Goal: Task Accomplishment & Management: Complete application form

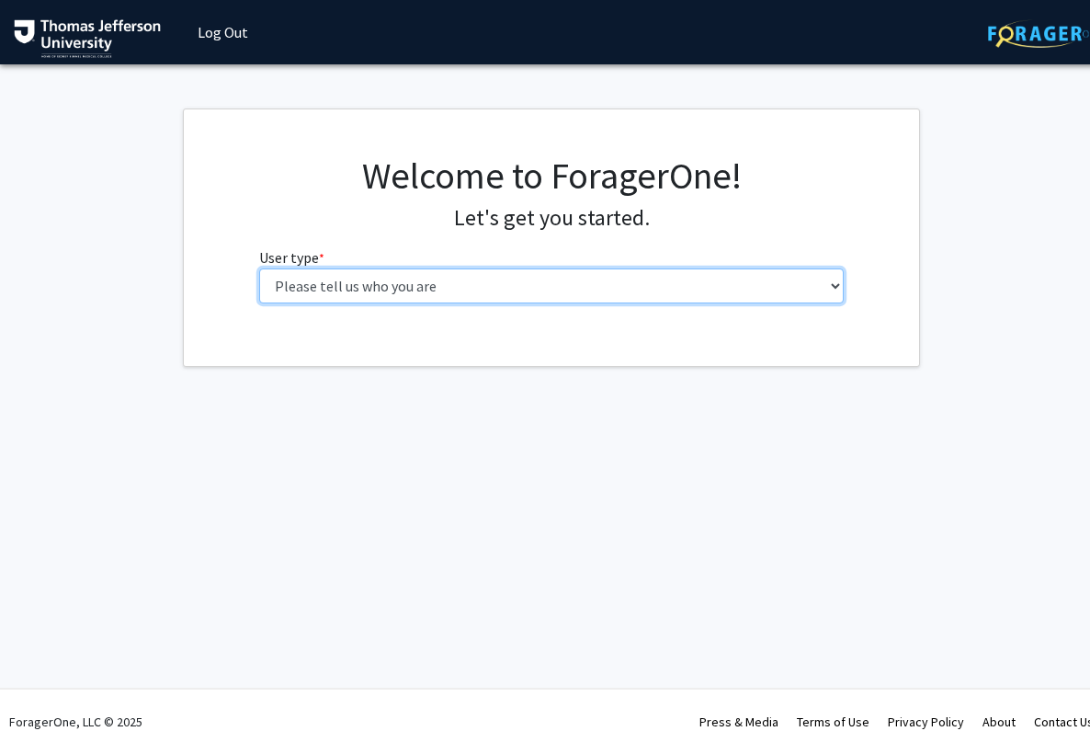
click at [835, 287] on select "Please tell us who you are Undergraduate Student Master's Student Doctoral Cand…" at bounding box center [551, 285] width 585 height 35
select select "5: faculty"
click at [259, 268] on select "Please tell us who you are Undergraduate Student Master's Student Doctoral Cand…" at bounding box center [551, 285] width 585 height 35
click at [835, 279] on select "Please tell us who you are Undergraduate Student Master's Student Doctoral Cand…" at bounding box center [551, 285] width 585 height 35
select select "5: faculty"
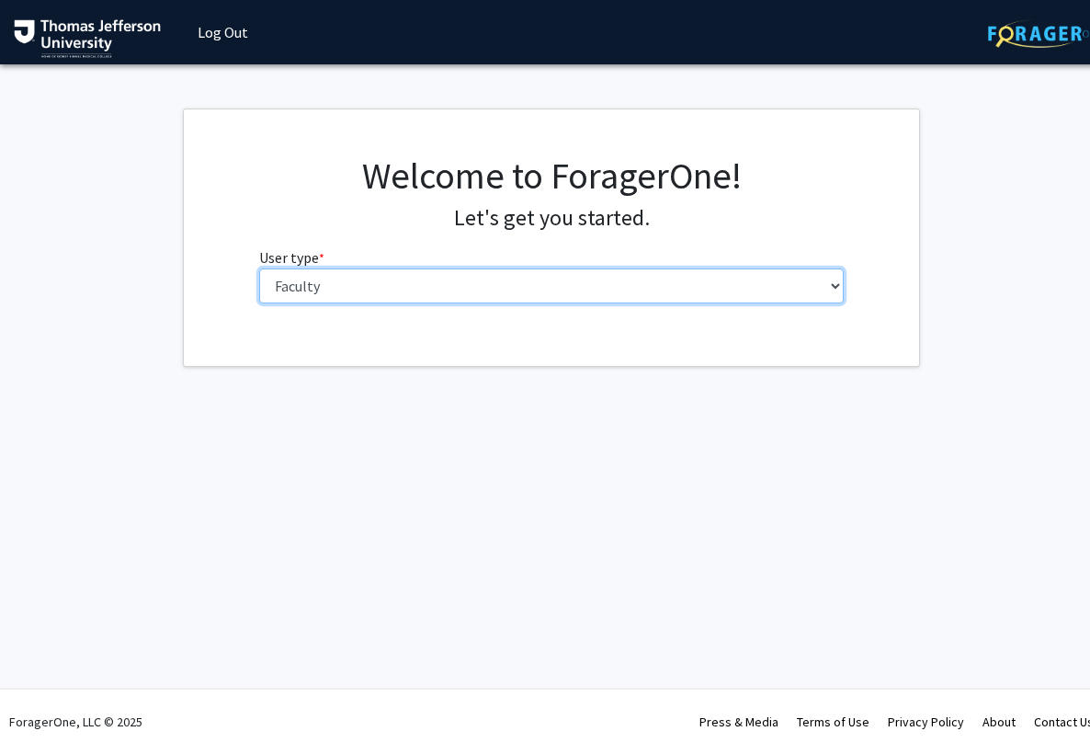
click at [259, 268] on select "Please tell us who you are Undergraduate Student Master's Student Doctoral Cand…" at bounding box center [551, 285] width 585 height 35
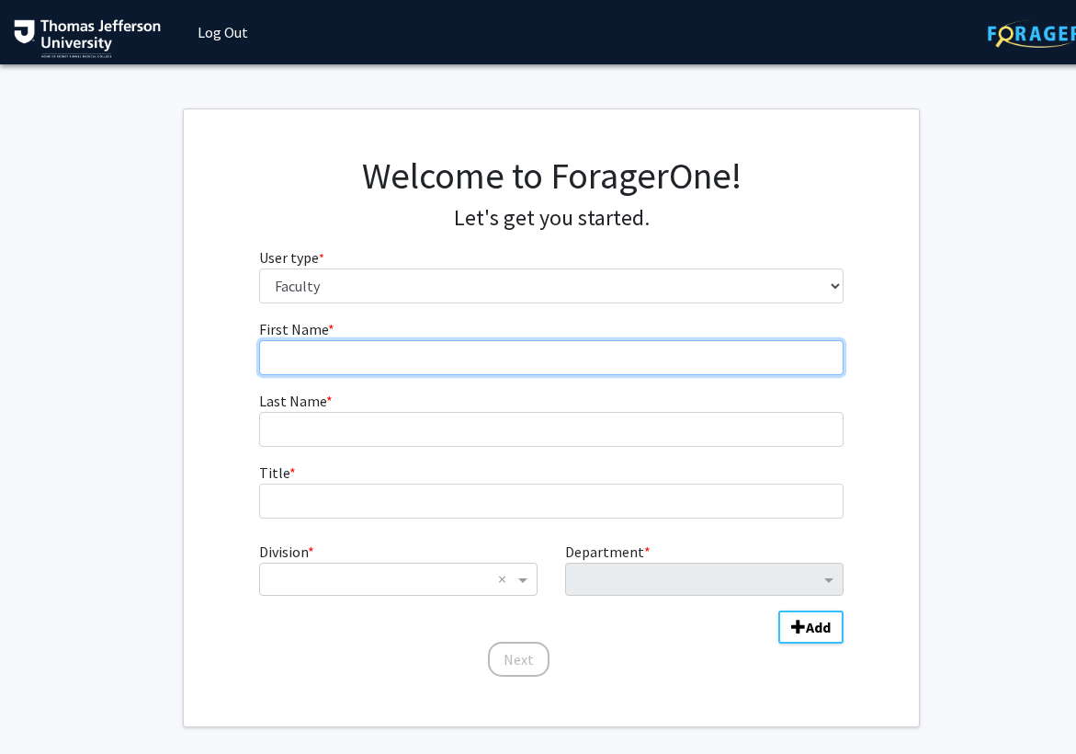
click at [566, 358] on input "First Name * required" at bounding box center [551, 357] width 585 height 35
type input "Gerald"
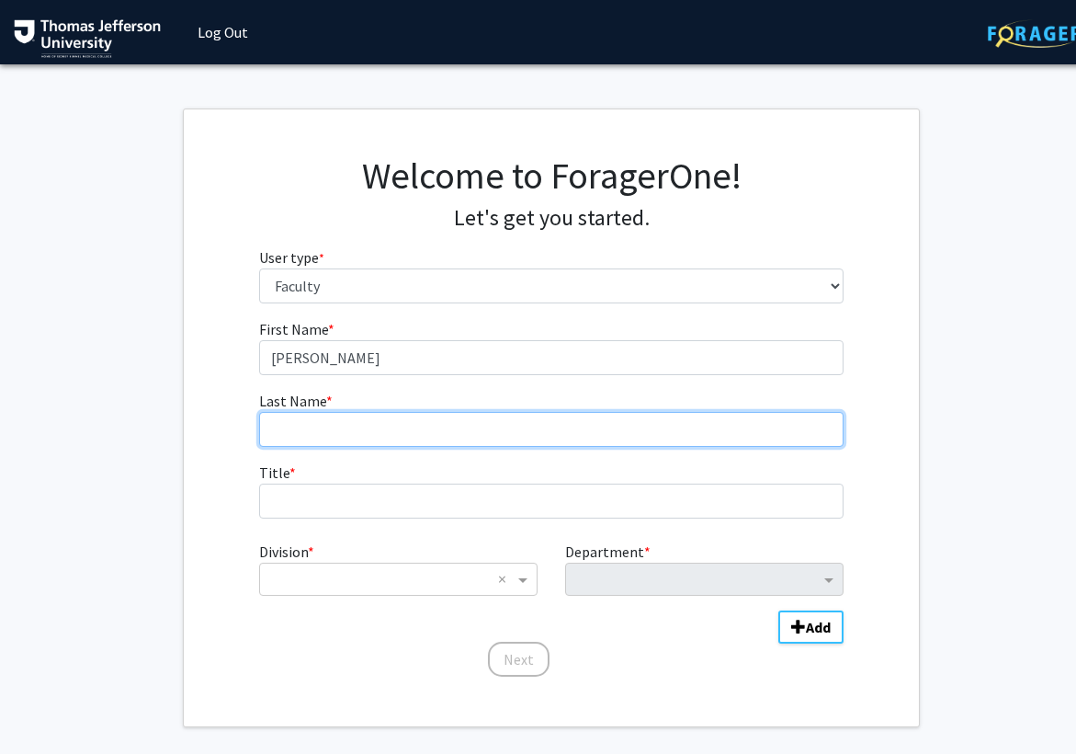
click at [552, 433] on input "Last Name * required" at bounding box center [551, 429] width 585 height 35
type input "Grunwald"
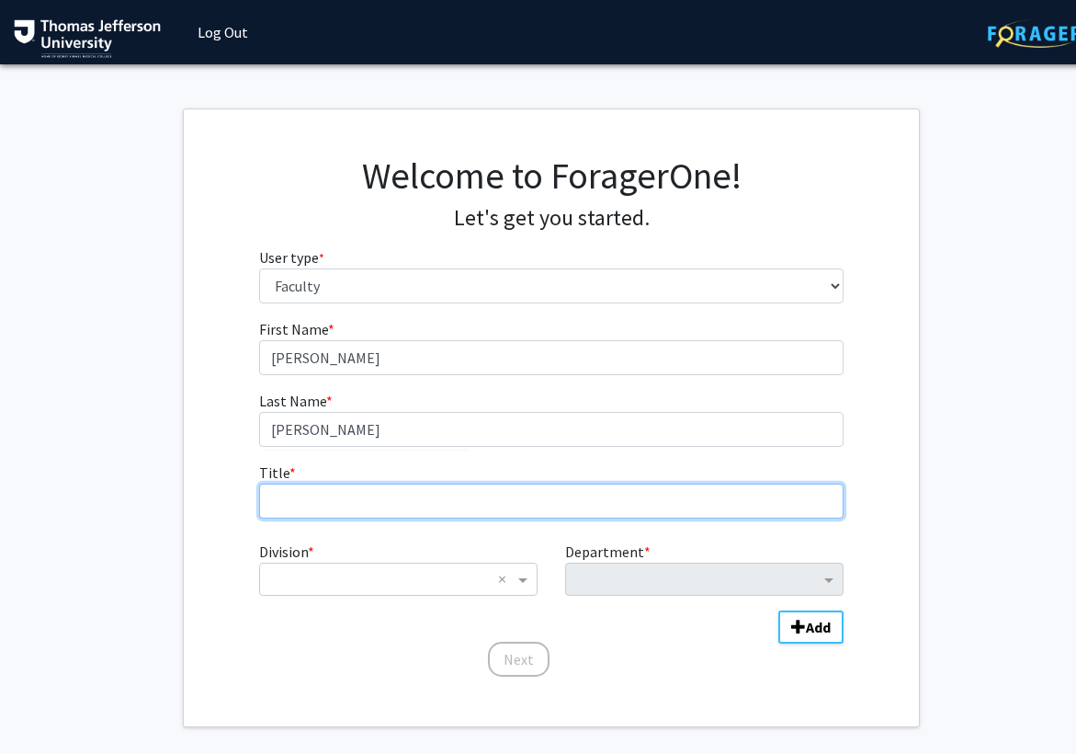
click at [539, 505] on input "Title * required" at bounding box center [551, 500] width 585 height 35
type input "[PERSON_NAME] College of Life Sciences"
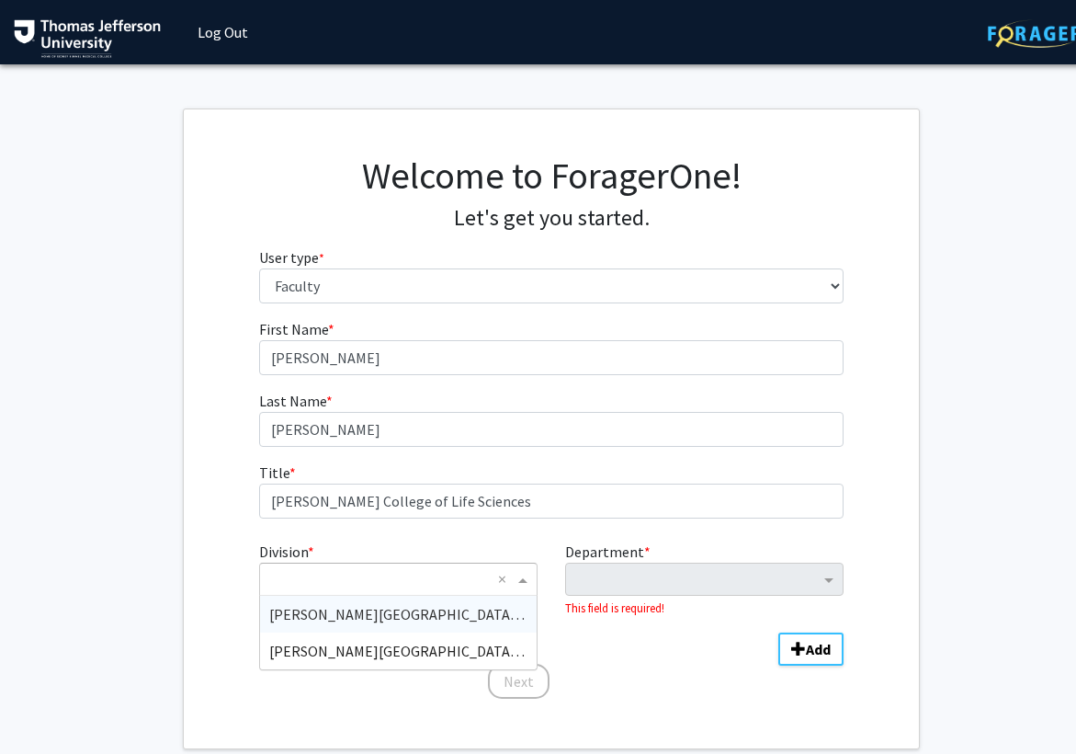
click at [528, 579] on span "Division" at bounding box center [525, 579] width 23 height 22
click at [450, 652] on span "[PERSON_NAME][GEOGRAPHIC_DATA] (TJU)" at bounding box center [410, 651] width 283 height 18
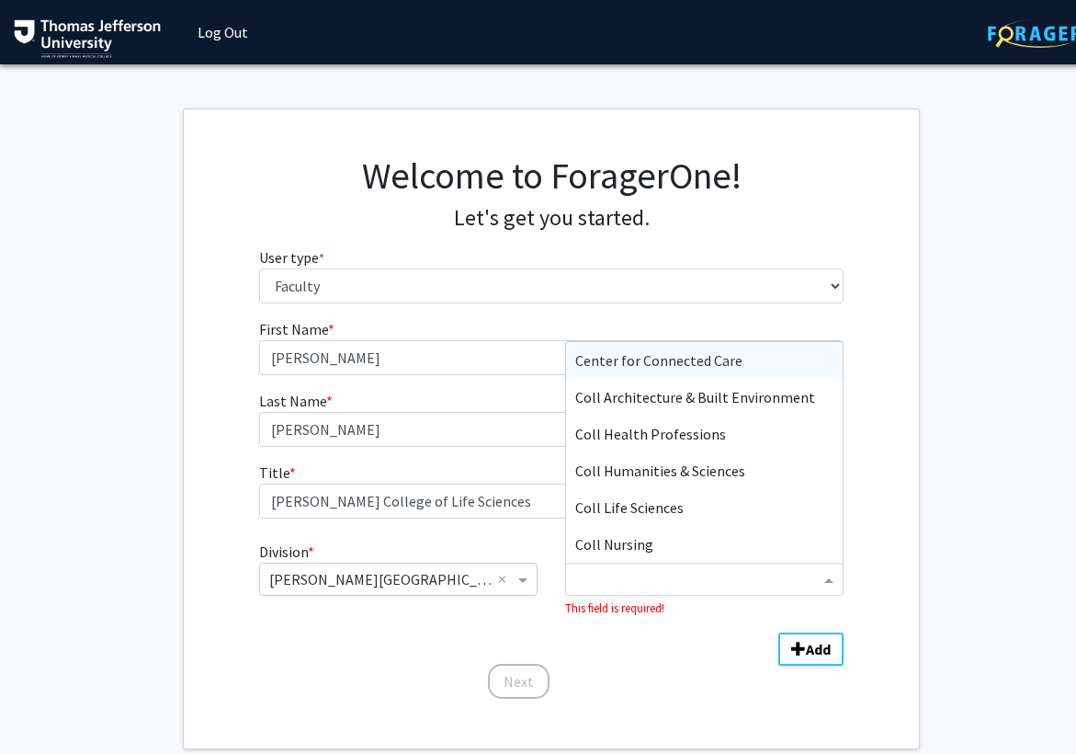
click at [831, 584] on span "Department" at bounding box center [831, 579] width 23 height 22
click at [698, 506] on div "Coll Life Sciences" at bounding box center [704, 507] width 277 height 37
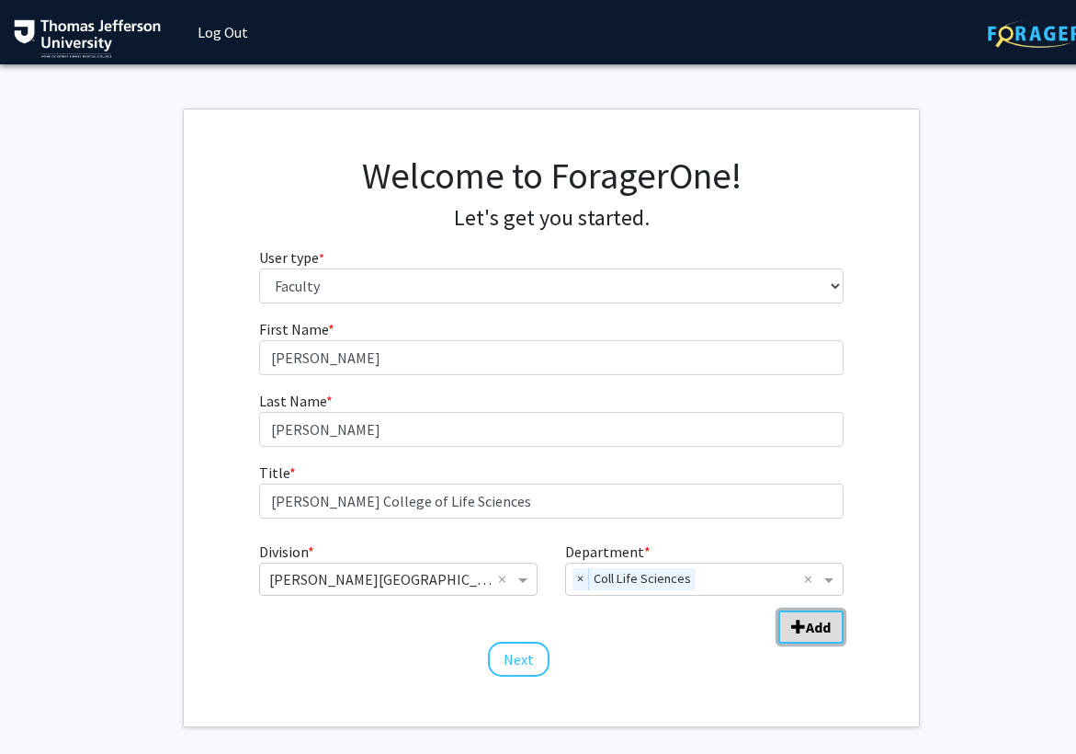
click at [804, 623] on span "Add Division/Department" at bounding box center [798, 626] width 15 height 15
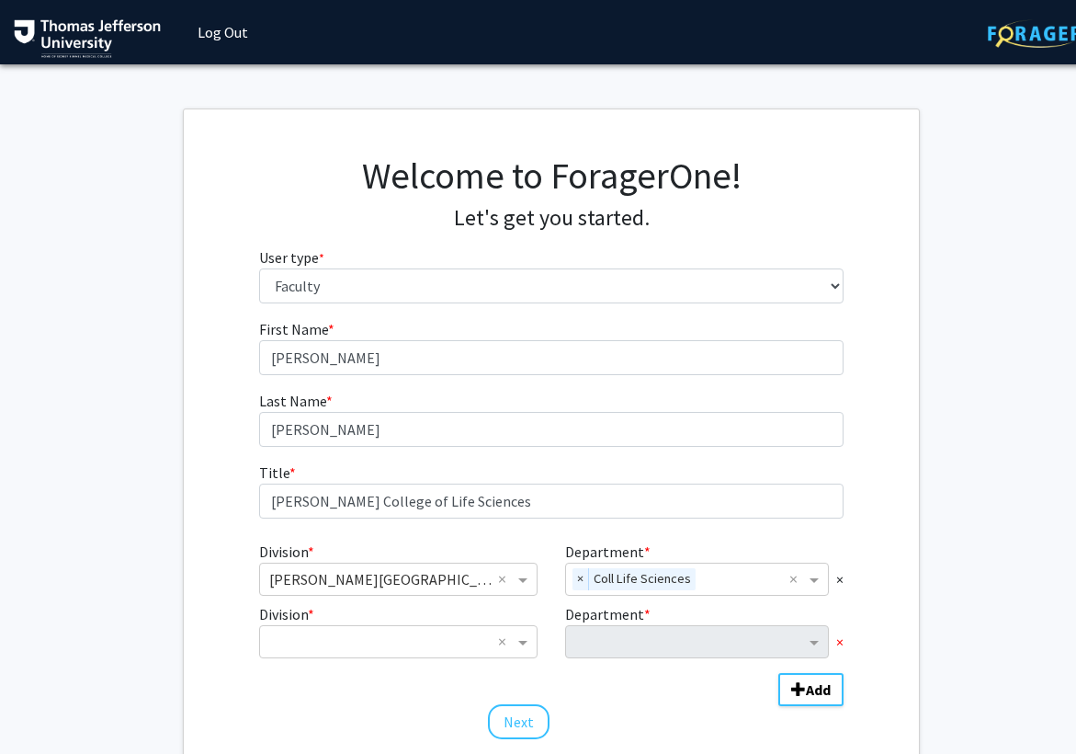
click at [840, 642] on span "×" at bounding box center [839, 641] width 7 height 22
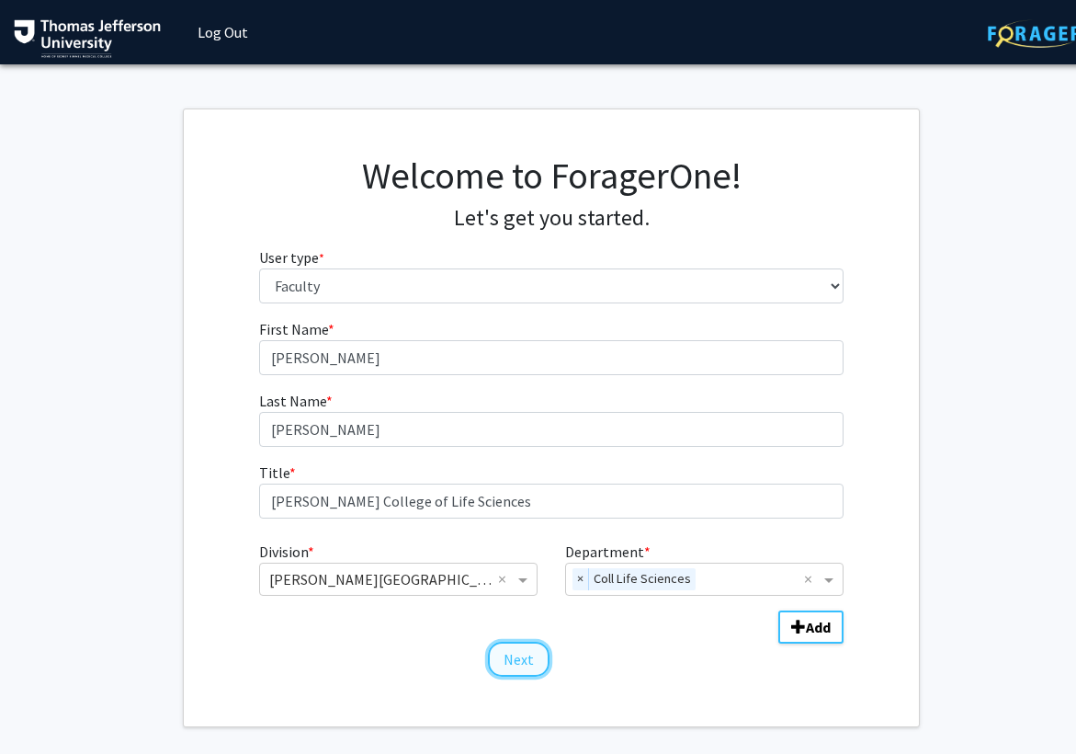
click at [519, 656] on button "Next" at bounding box center [519, 659] width 62 height 35
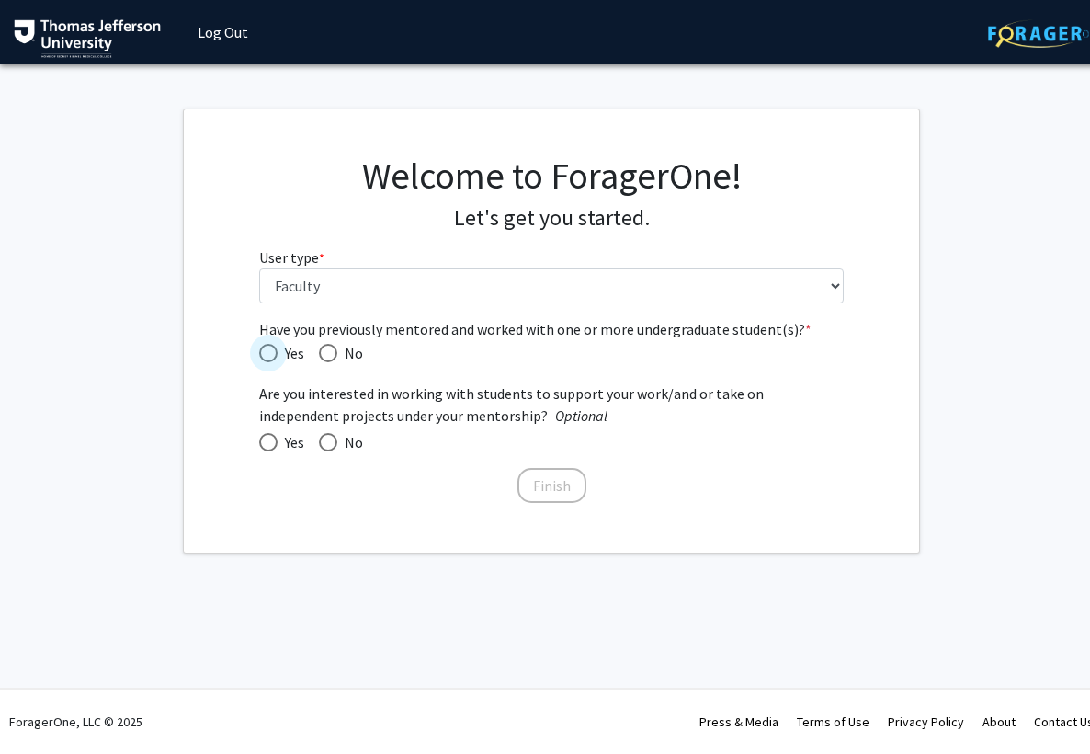
click at [271, 352] on span "Have you previously mentored and worked with one or more undergraduate student(…" at bounding box center [268, 353] width 18 height 18
click at [271, 352] on input "Yes" at bounding box center [268, 353] width 18 height 18
radio input "true"
click at [547, 484] on button "Finish" at bounding box center [551, 485] width 69 height 35
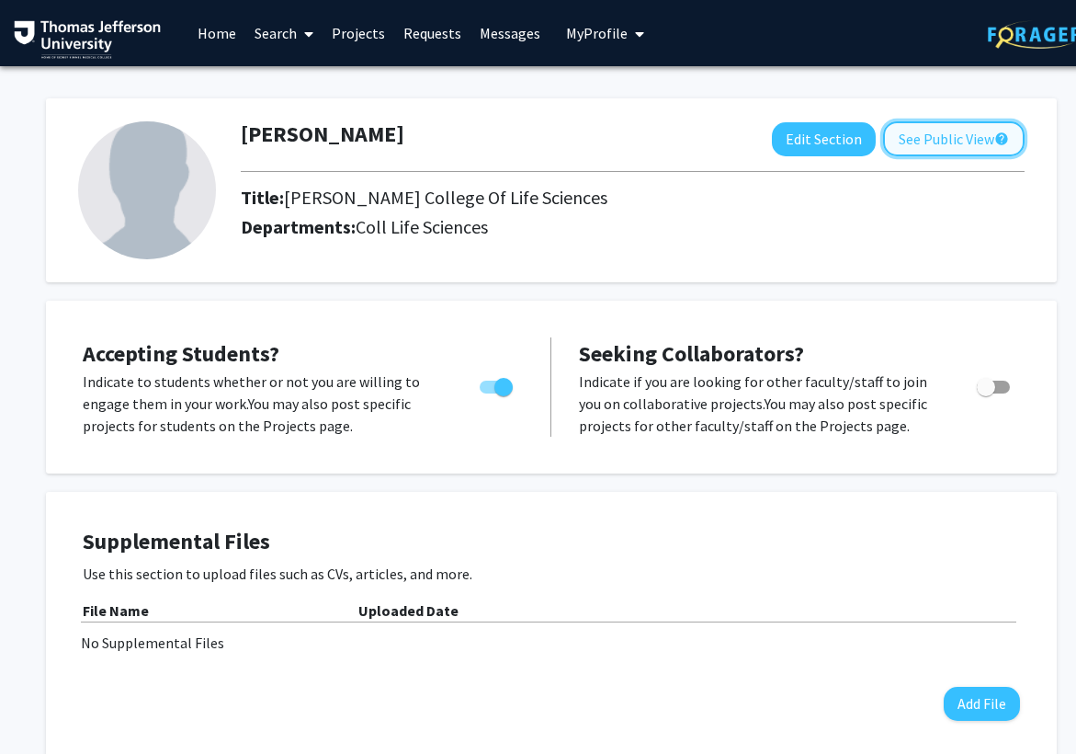
click at [937, 137] on button "See Public View help" at bounding box center [954, 138] width 142 height 35
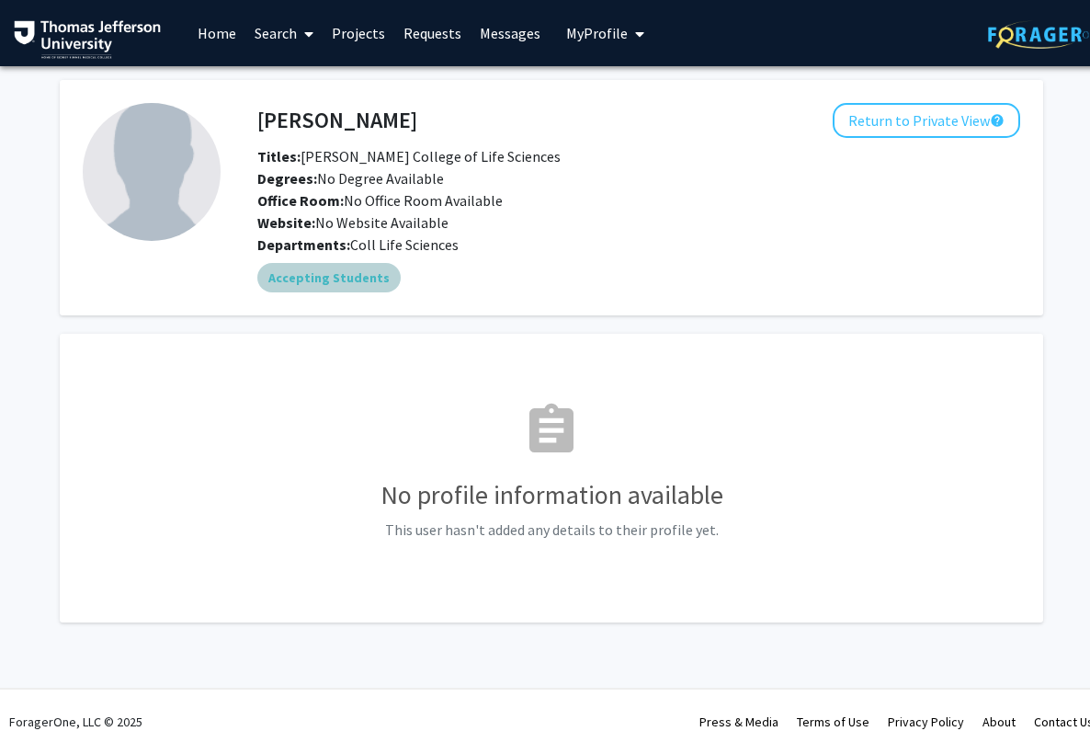
click at [343, 273] on mat-chip "Accepting Students" at bounding box center [328, 277] width 143 height 29
click at [363, 282] on mat-chip "Accepting Students" at bounding box center [328, 277] width 143 height 29
click at [525, 239] on div "Departments: Coll Life Sciences" at bounding box center [638, 244] width 763 height 22
click at [360, 293] on div "Accepting Students" at bounding box center [639, 277] width 770 height 37
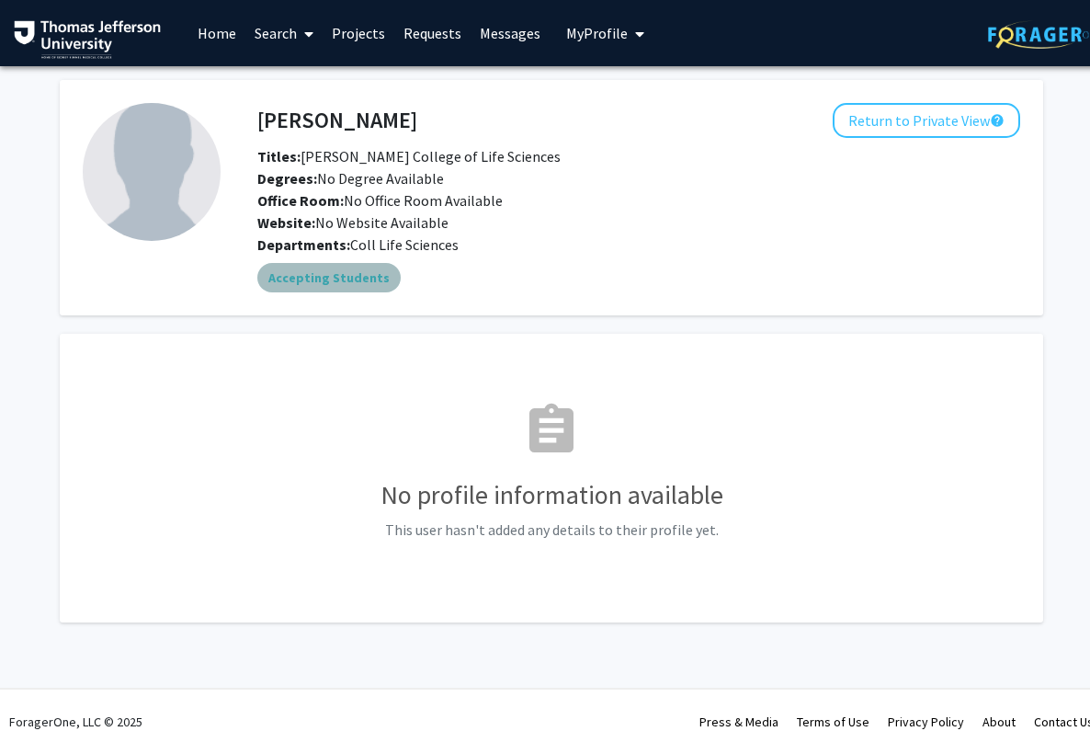
click at [361, 290] on mat-chip "Accepting Students" at bounding box center [328, 277] width 143 height 29
click at [557, 281] on div "Accepting Students" at bounding box center [639, 277] width 770 height 37
click at [354, 278] on mat-chip "Accepting Students" at bounding box center [328, 277] width 143 height 29
click at [449, 279] on div "Accepting Students" at bounding box center [639, 277] width 770 height 37
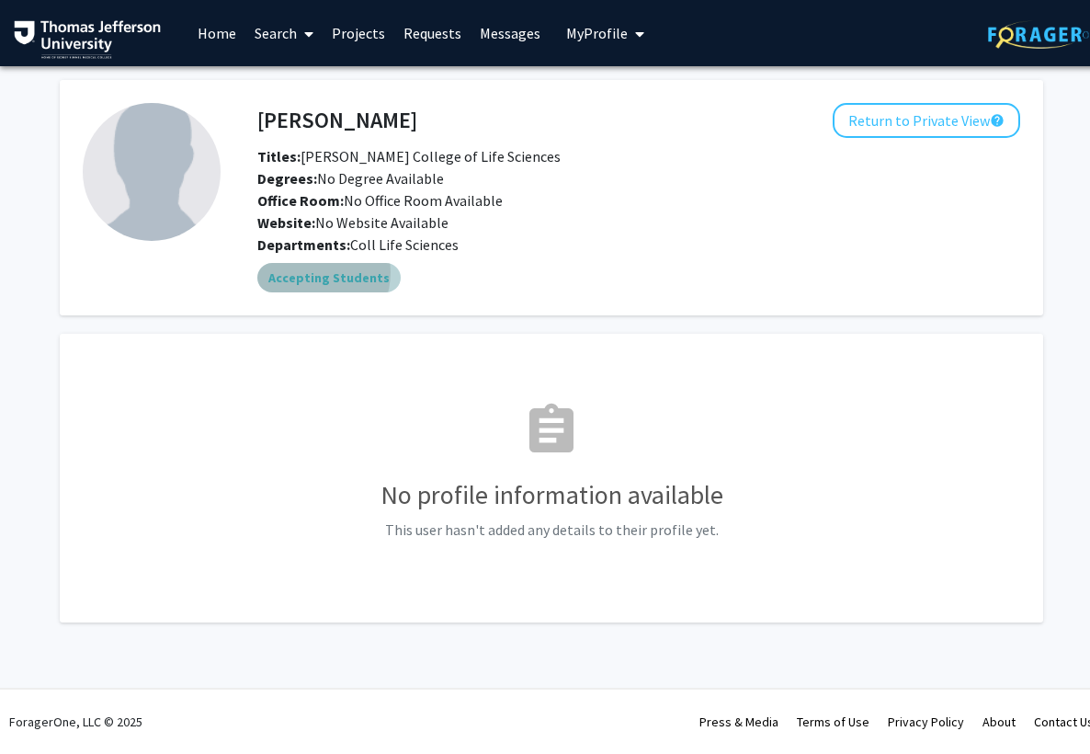
click at [308, 272] on mat-chip "Accepting Students" at bounding box center [328, 277] width 143 height 29
click at [267, 275] on mat-chip "Accepting Students" at bounding box center [328, 277] width 143 height 29
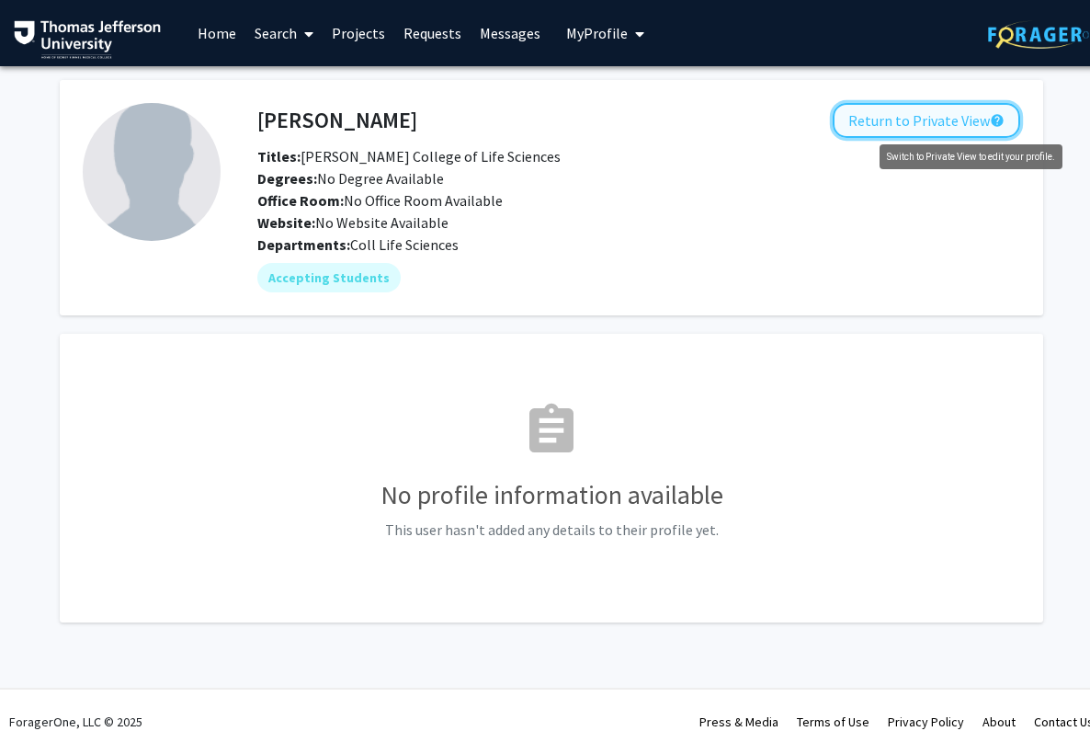
click at [999, 118] on mat-icon "help" at bounding box center [997, 120] width 15 height 22
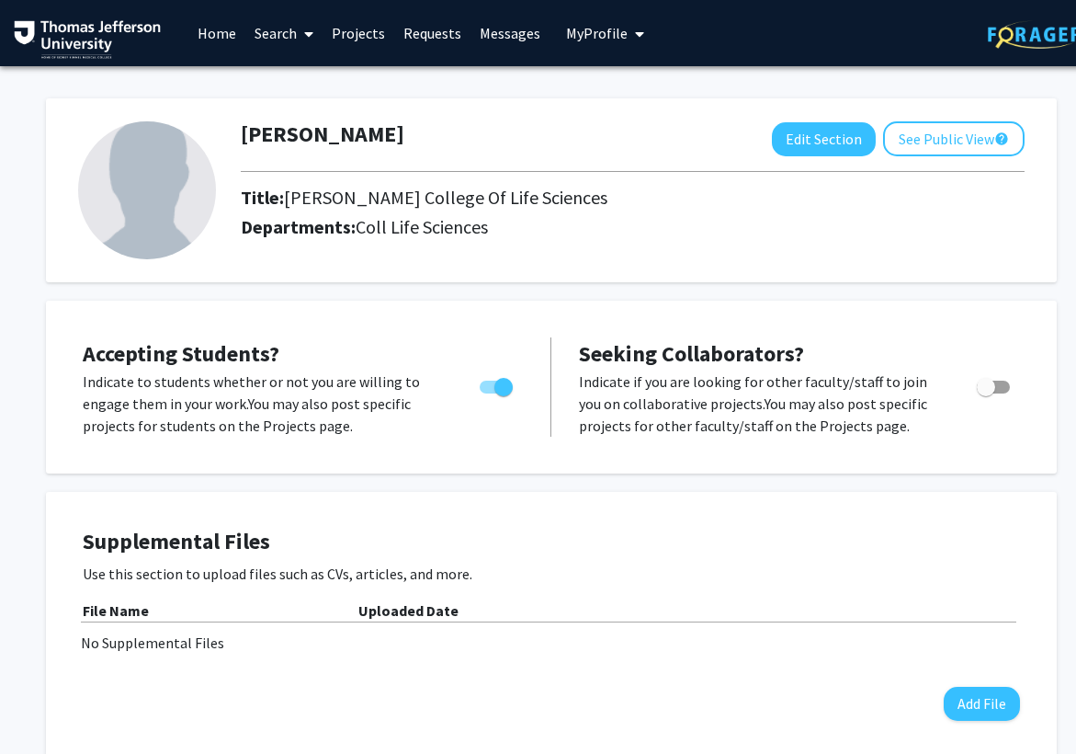
drag, startPoint x: 506, startPoint y: 388, endPoint x: 478, endPoint y: 386, distance: 28.6
click at [478, 386] on label "Toggle" at bounding box center [492, 387] width 40 height 22
click at [488, 393] on input "Would you like to permit student requests?" at bounding box center [488, 393] width 1 height 1
click at [478, 386] on label "Toggle" at bounding box center [492, 387] width 40 height 22
click at [488, 393] on input "Would you like to permit student requests?" at bounding box center [488, 393] width 1 height 1
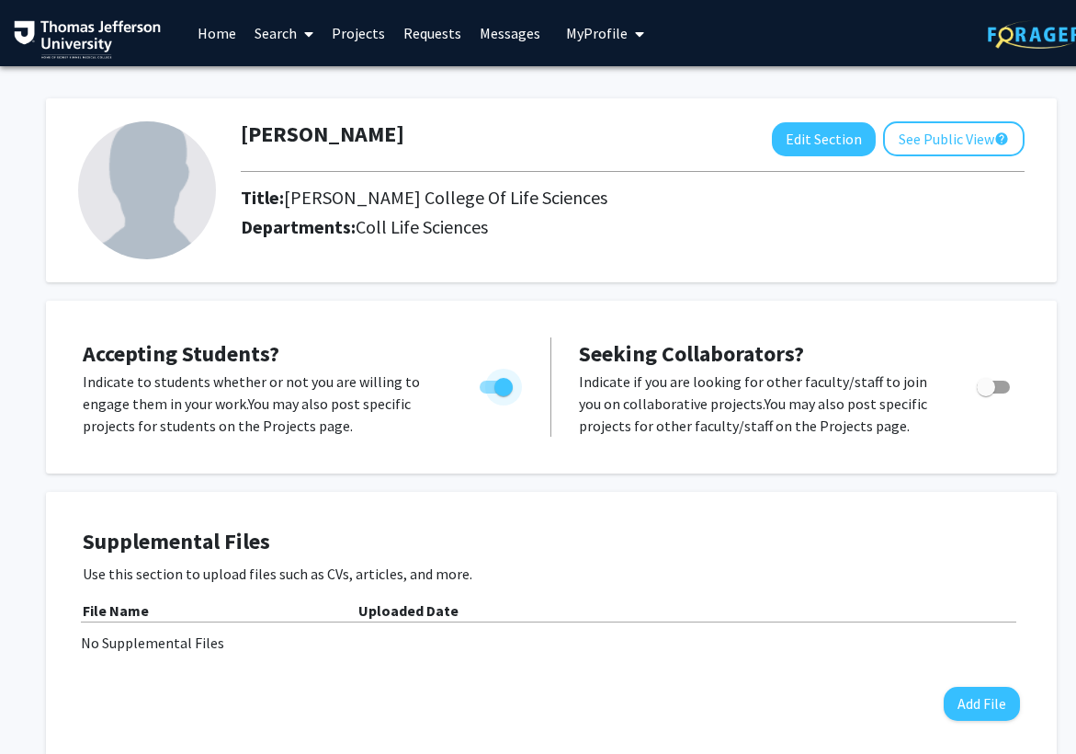
click at [482, 384] on span "Toggle" at bounding box center [496, 387] width 33 height 13
click at [488, 393] on input "Would you like to permit student requests?" at bounding box center [488, 393] width 1 height 1
checkbox input "false"
click at [825, 142] on button "Edit Section" at bounding box center [824, 139] width 104 height 34
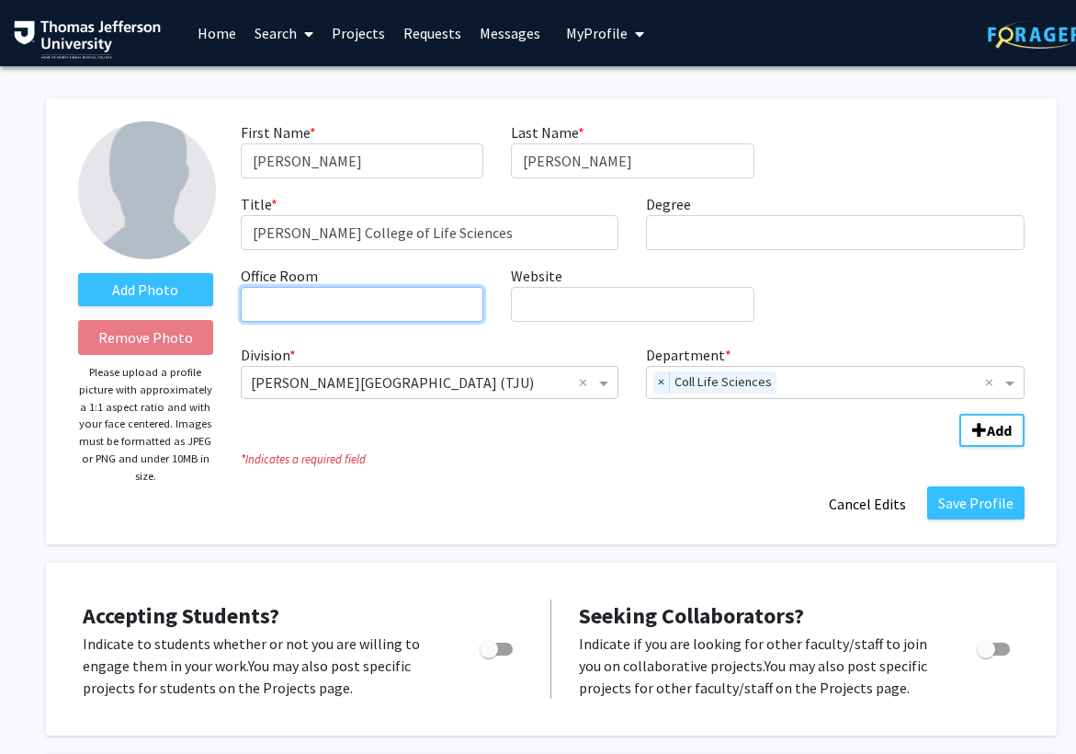
click at [442, 310] on input "Office Room required" at bounding box center [362, 304] width 243 height 35
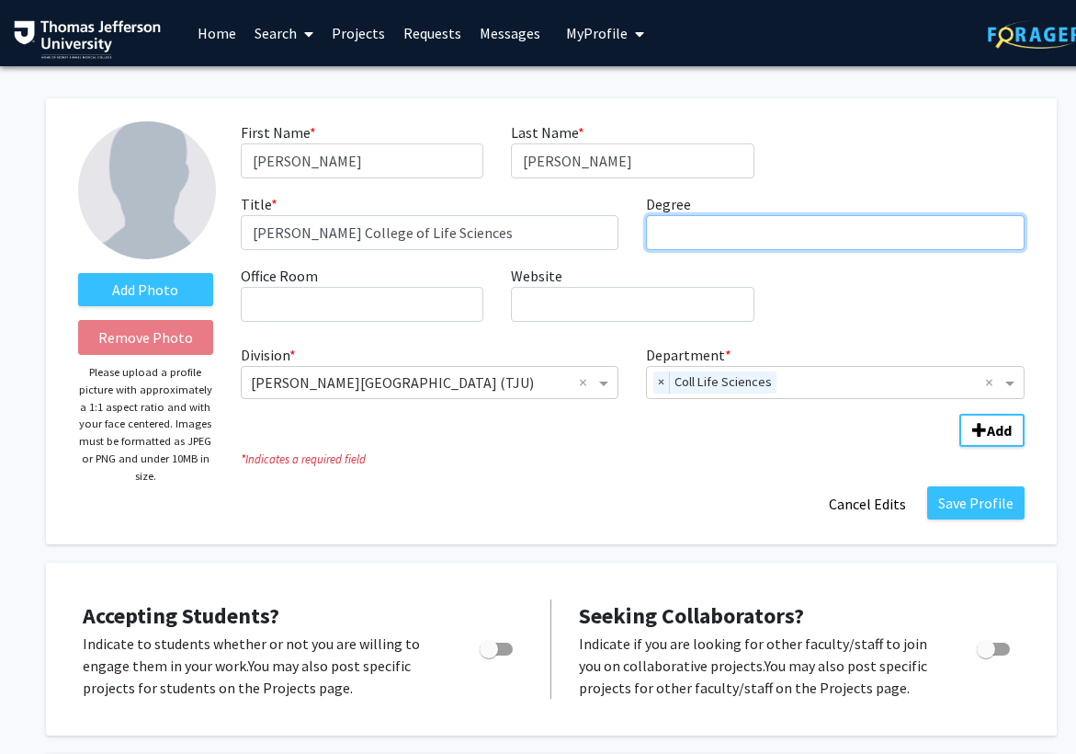
click at [789, 228] on input "Degree required" at bounding box center [835, 232] width 379 height 35
type input "BA, MS, PhD"
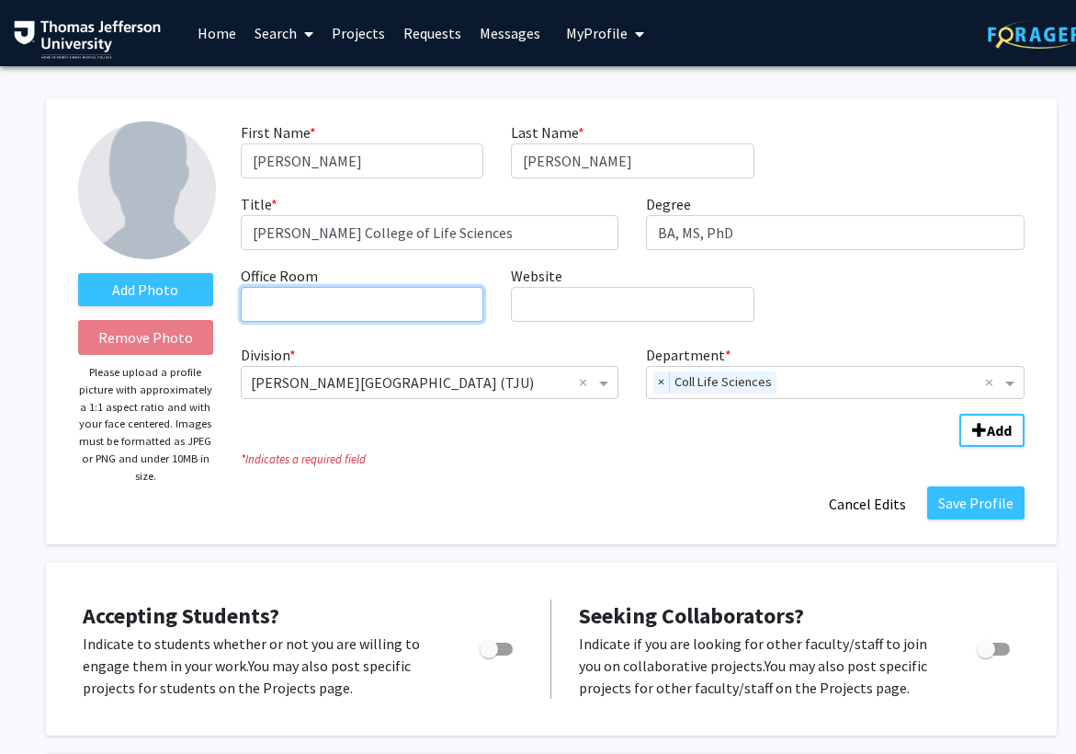
click at [439, 305] on input "Office Room required" at bounding box center [362, 304] width 243 height 35
type input "M63 JAH"
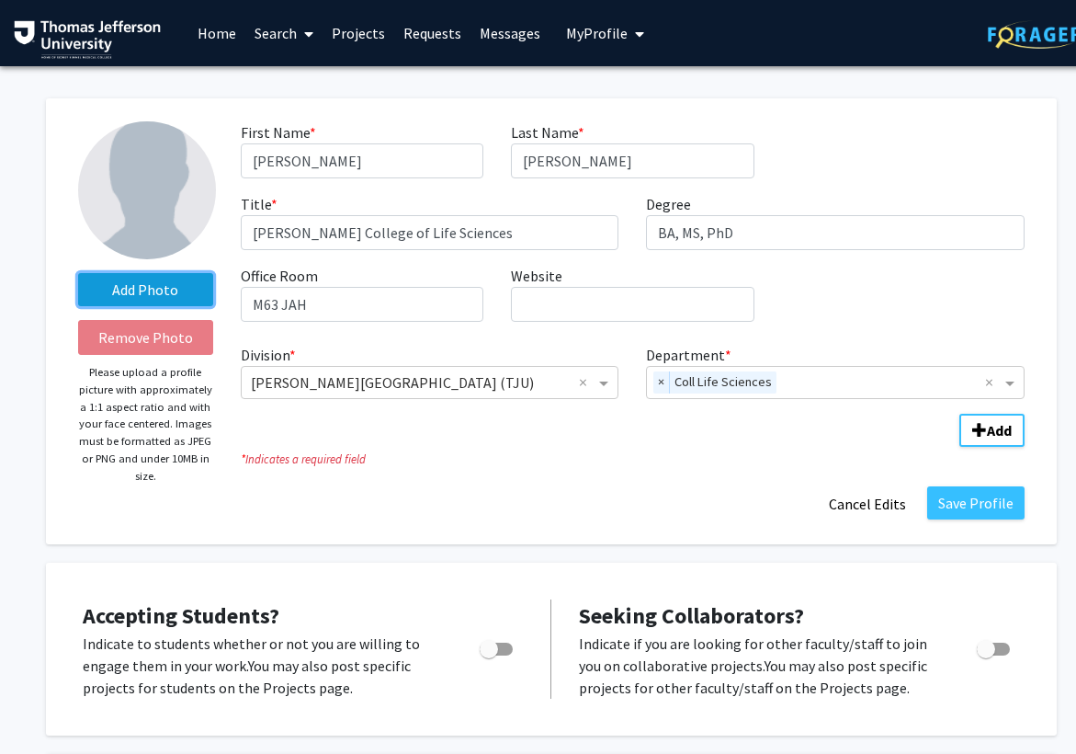
click at [136, 284] on label "Add Photo" at bounding box center [145, 289] width 135 height 33
click at [0, 0] on input "Add Photo" at bounding box center [0, 0] width 0 height 0
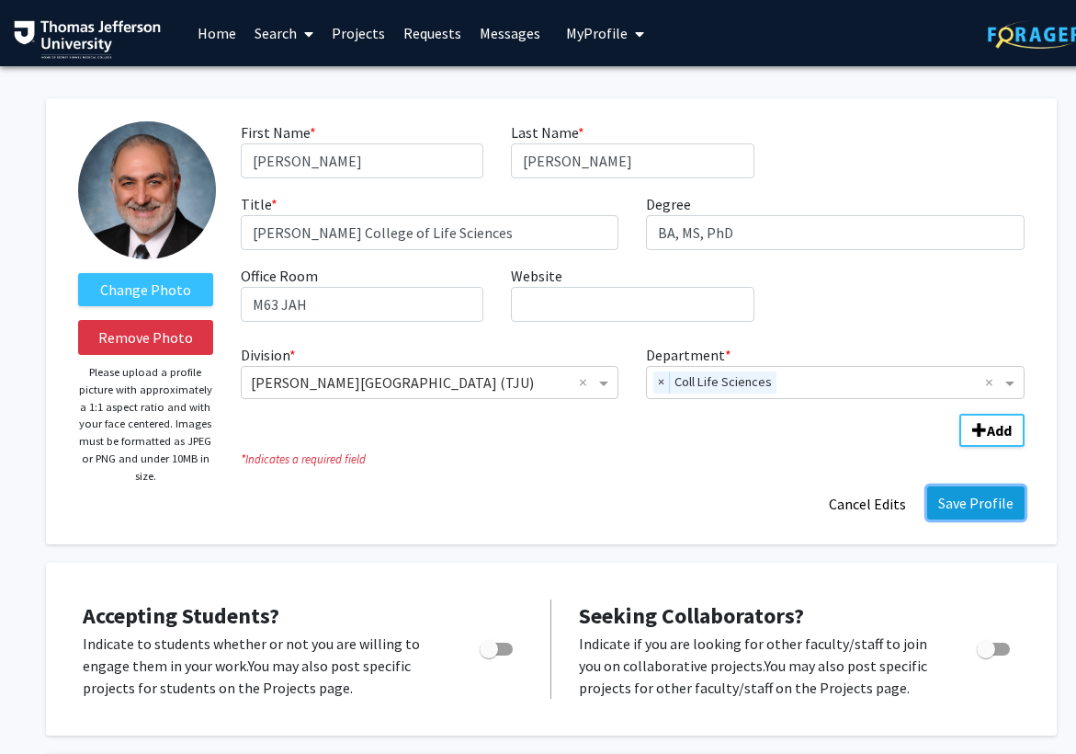
click at [960, 498] on button "Save Profile" at bounding box center [975, 502] width 97 height 33
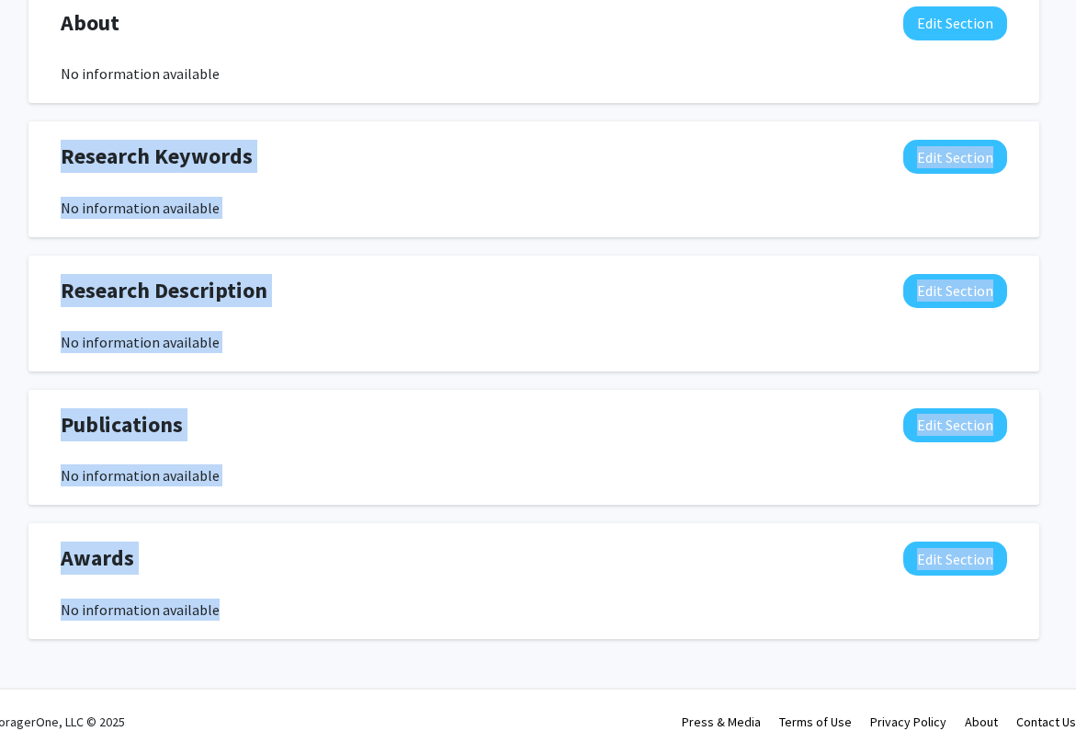
scroll to position [833, 27]
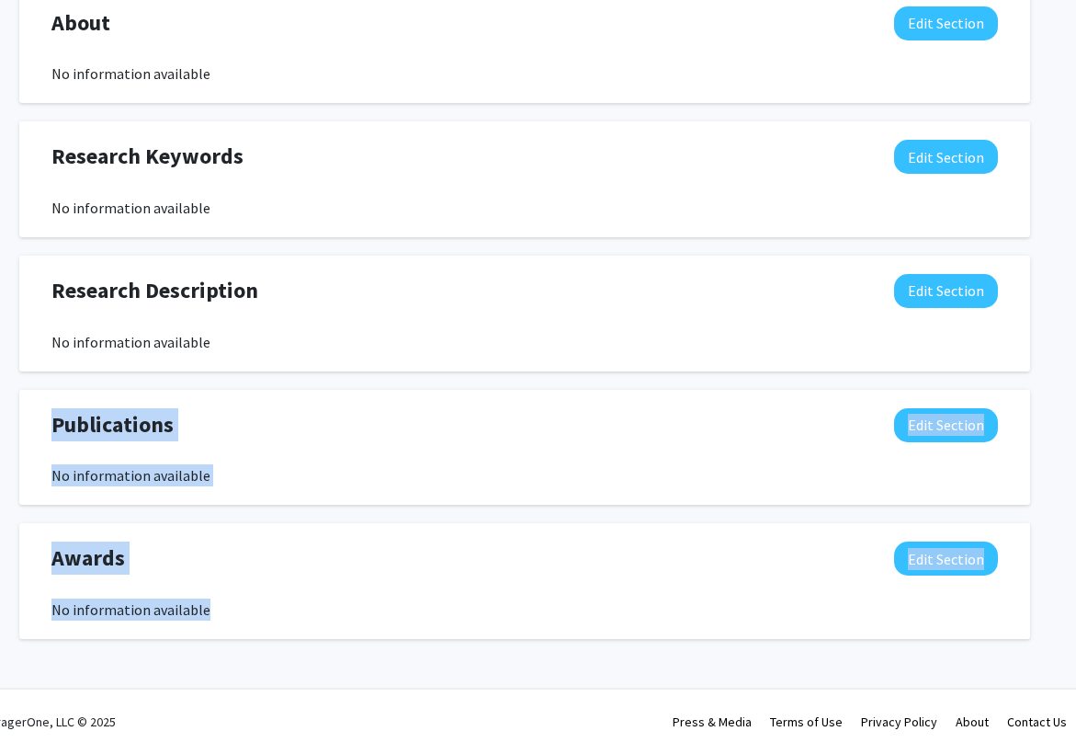
drag, startPoint x: 1070, startPoint y: 661, endPoint x: 1046, endPoint y: 378, distance: 284.1
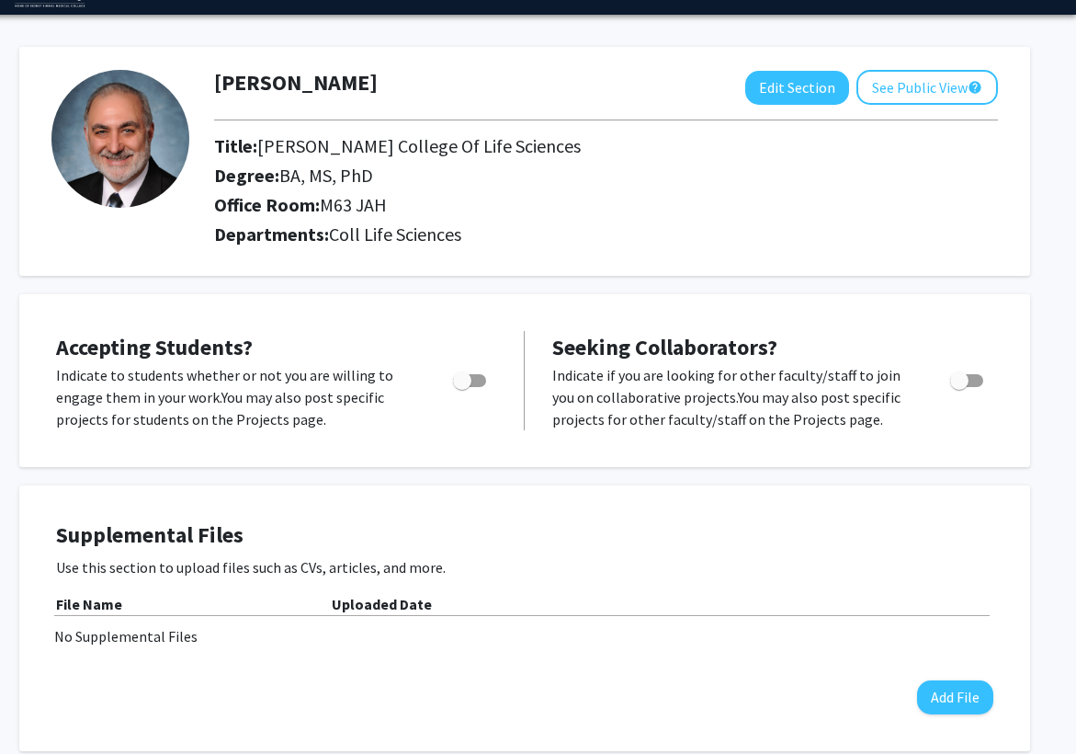
scroll to position [0, 27]
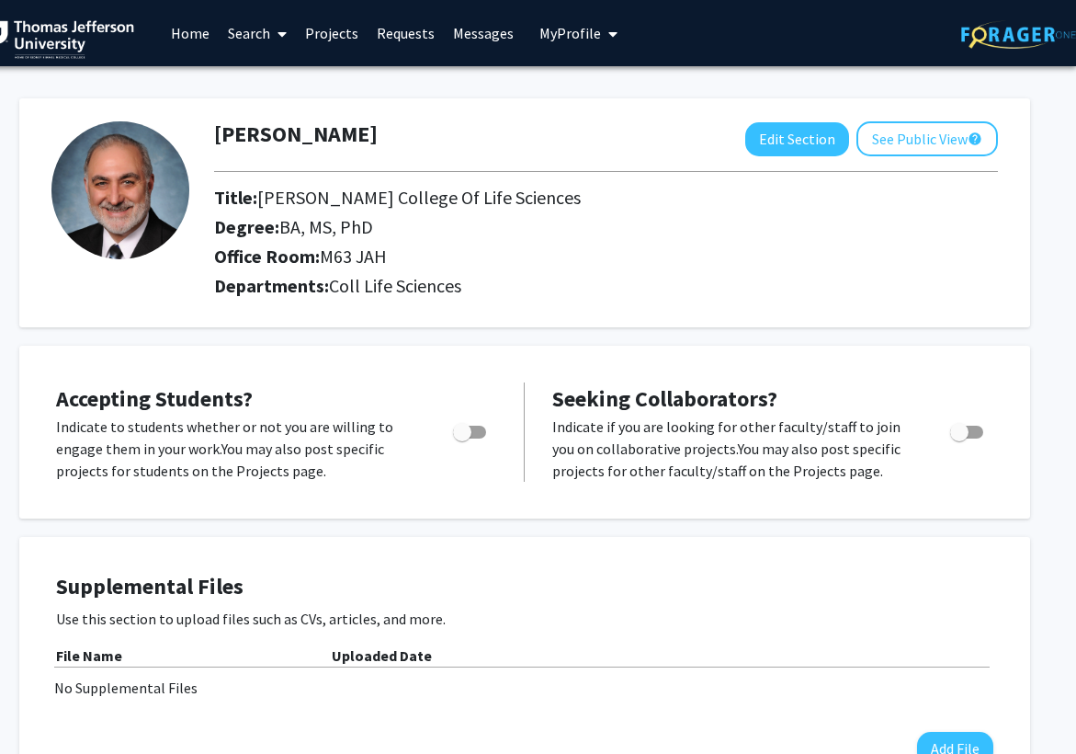
click at [684, 118] on div "Gerald Grunwald Edit Section See Public View help Title: Dean, Jefferson Colleg…" at bounding box center [524, 212] width 1011 height 229
click at [923, 135] on button "See Public View help" at bounding box center [928, 138] width 142 height 35
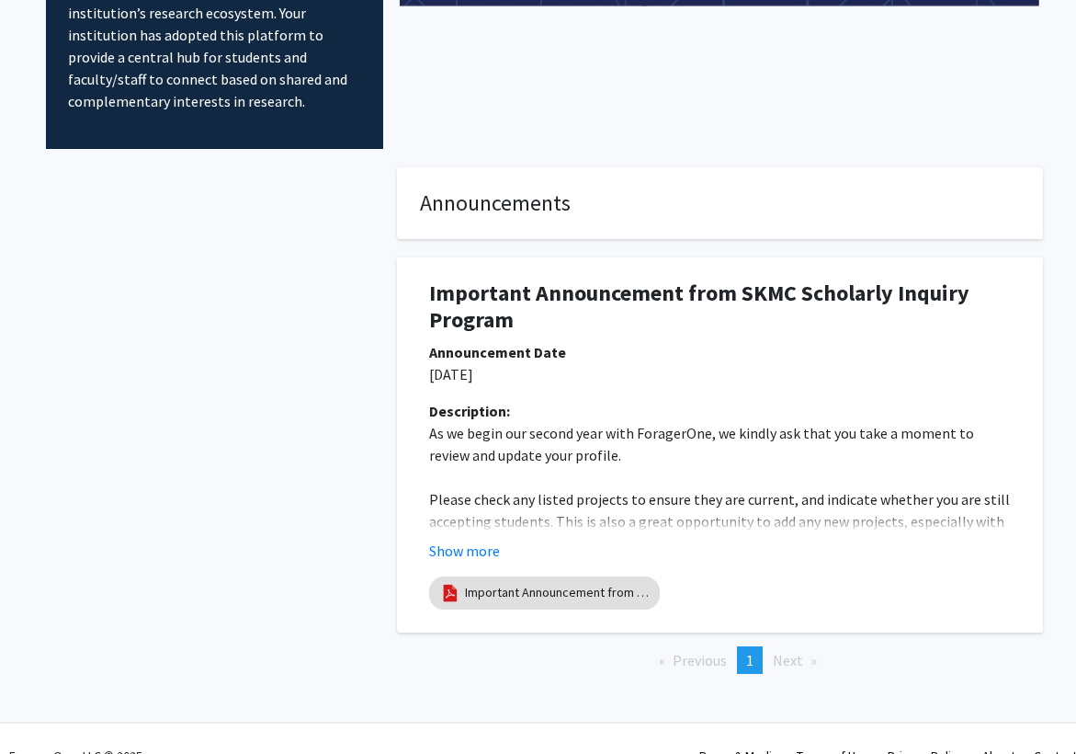
scroll to position [187, 0]
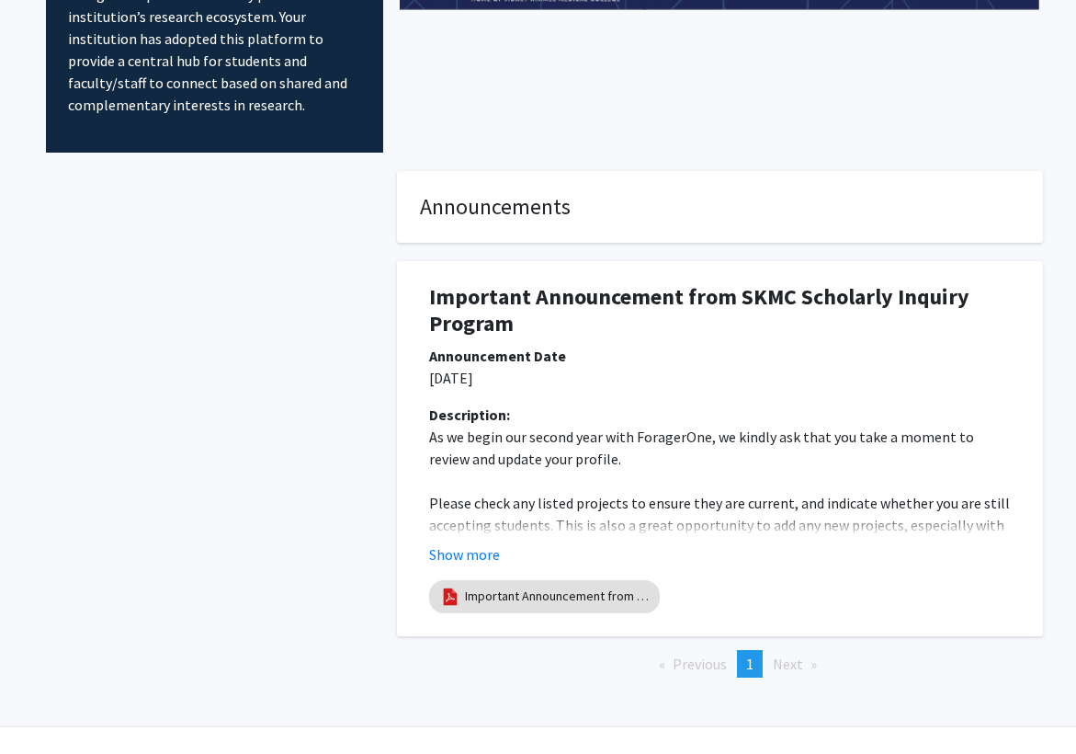
click at [785, 654] on span "Next page" at bounding box center [788, 663] width 30 height 18
click at [481, 543] on button "Show more" at bounding box center [464, 554] width 71 height 22
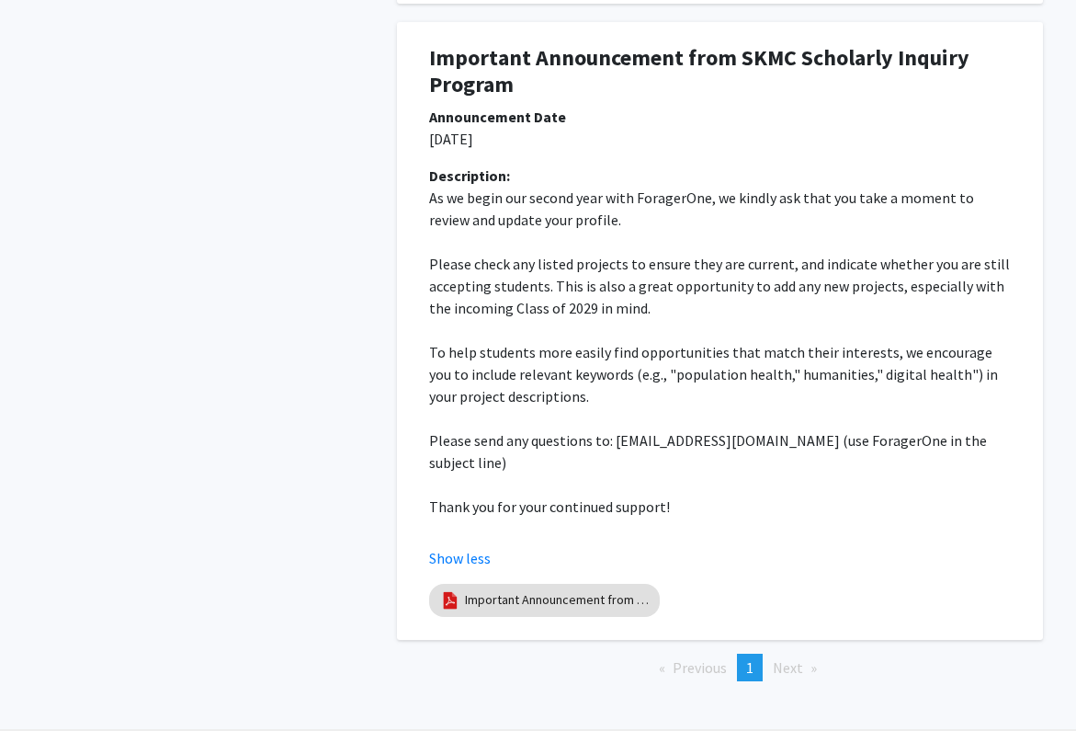
scroll to position [0, 0]
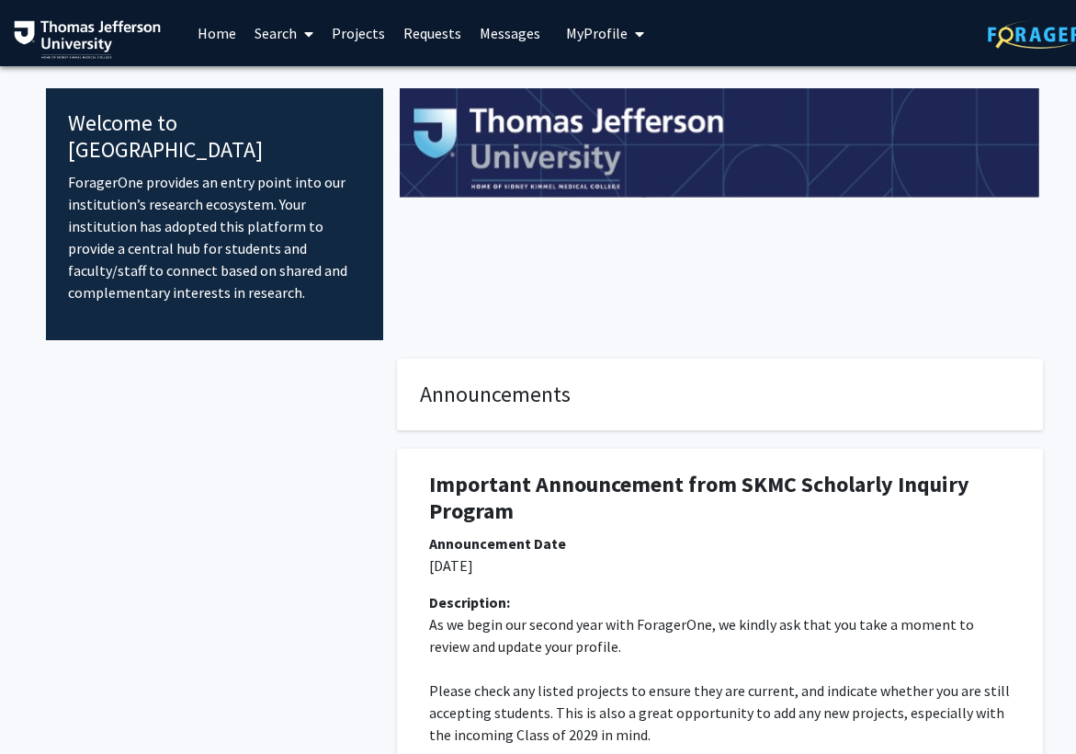
click at [229, 40] on link "Home" at bounding box center [216, 33] width 57 height 64
click at [303, 32] on span at bounding box center [305, 34] width 17 height 64
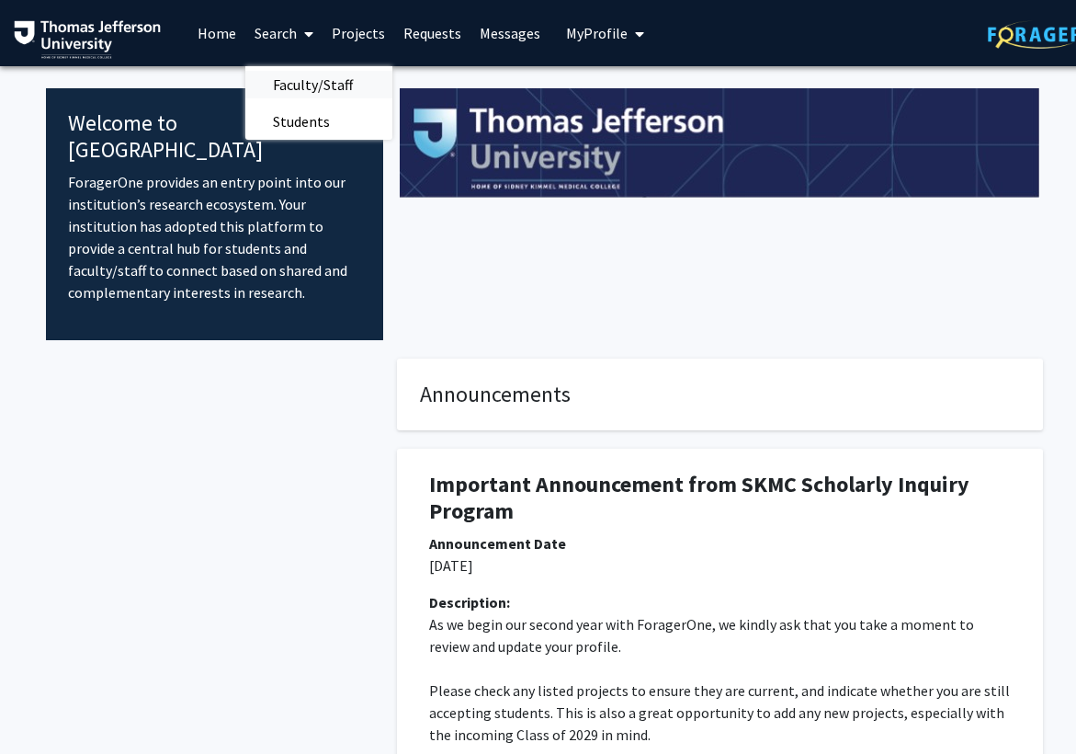
click at [302, 88] on span "Faculty/Staff" at bounding box center [312, 84] width 135 height 37
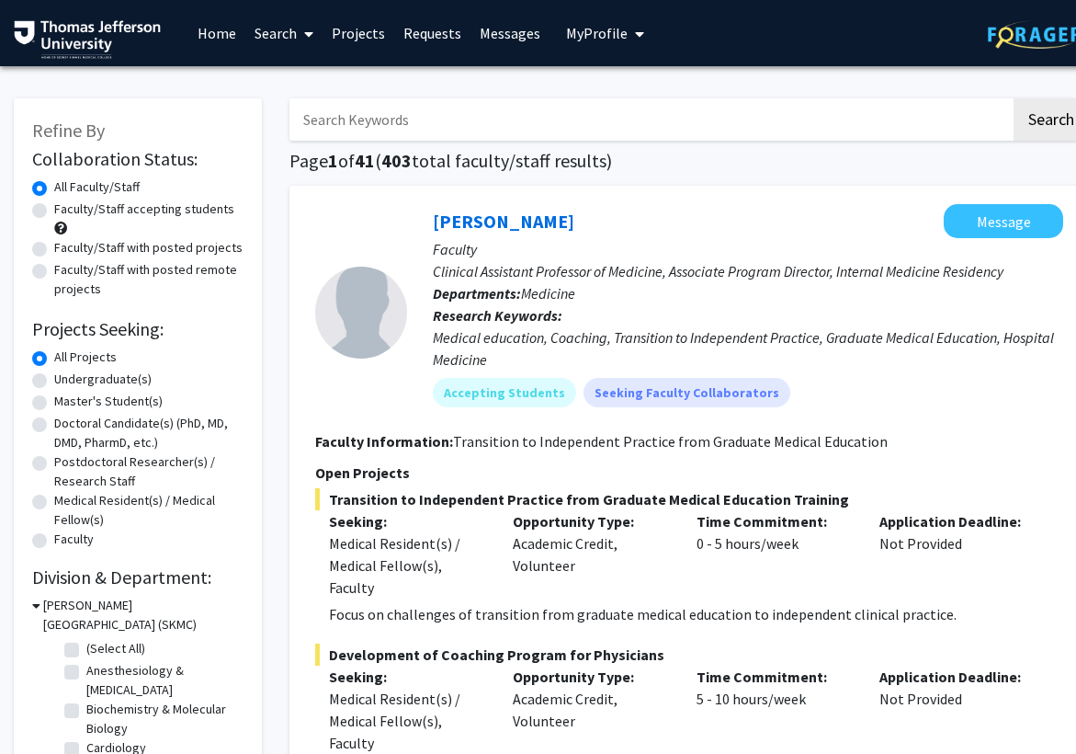
click at [668, 161] on h1 "Page 1 of 41 ( 403 total faculty/staff results)" at bounding box center [690, 161] width 800 height 22
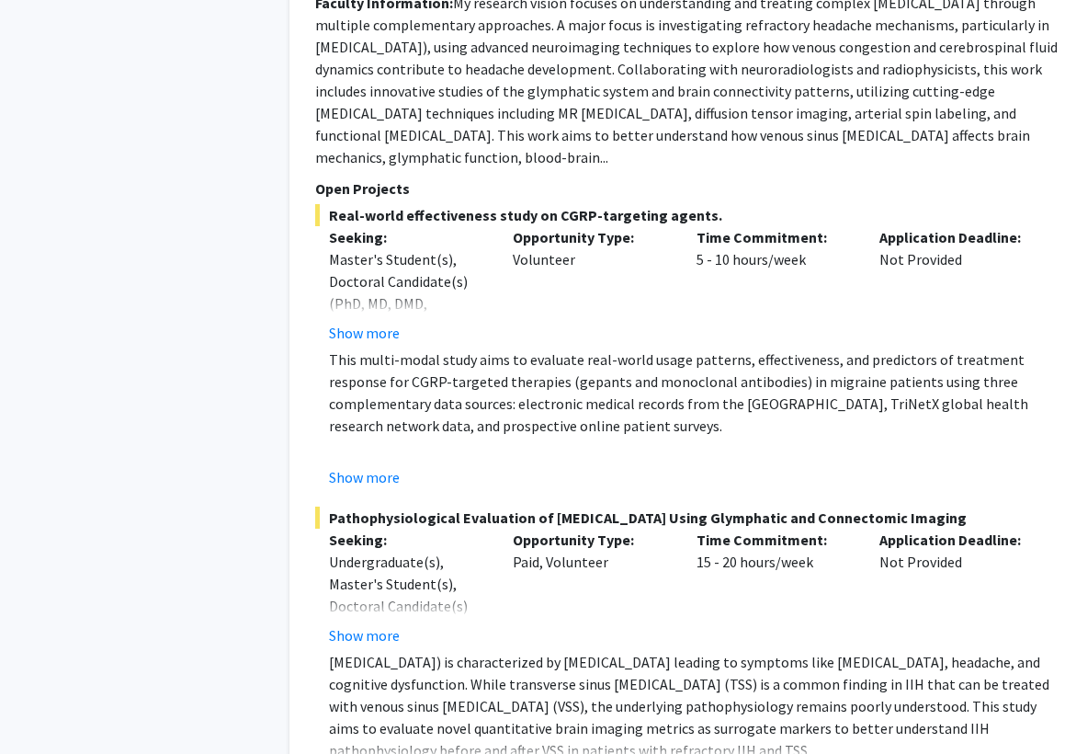
scroll to position [10682, 0]
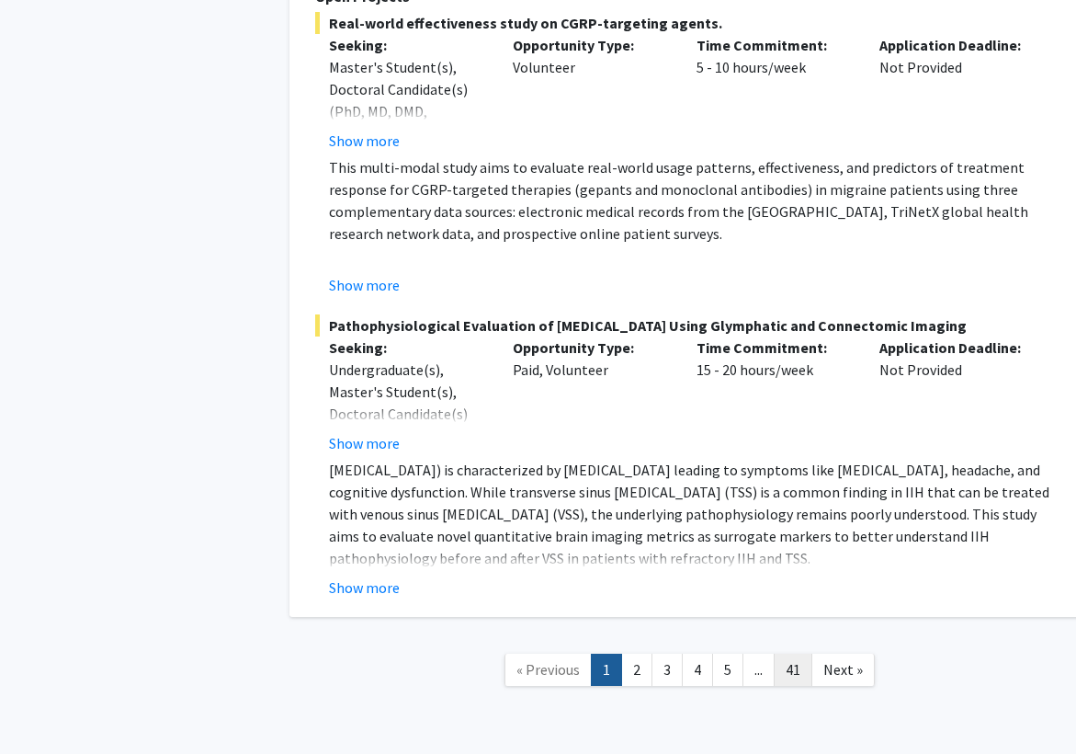
click at [791, 653] on link "41" at bounding box center [793, 669] width 39 height 32
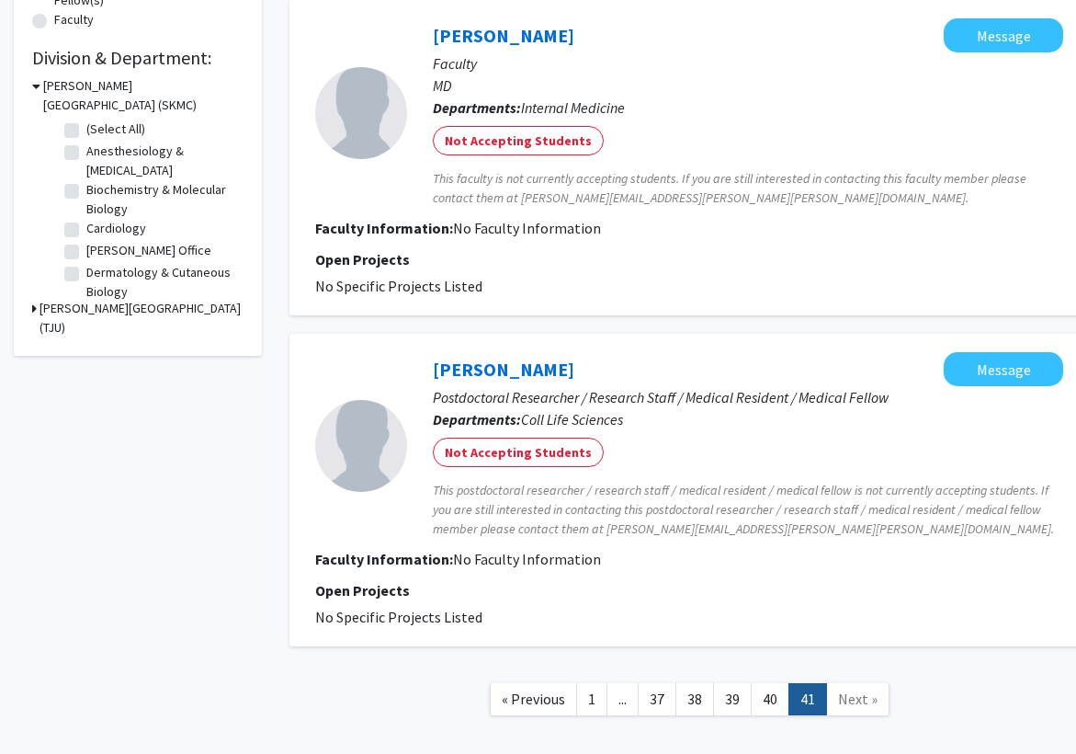
scroll to position [615, 0]
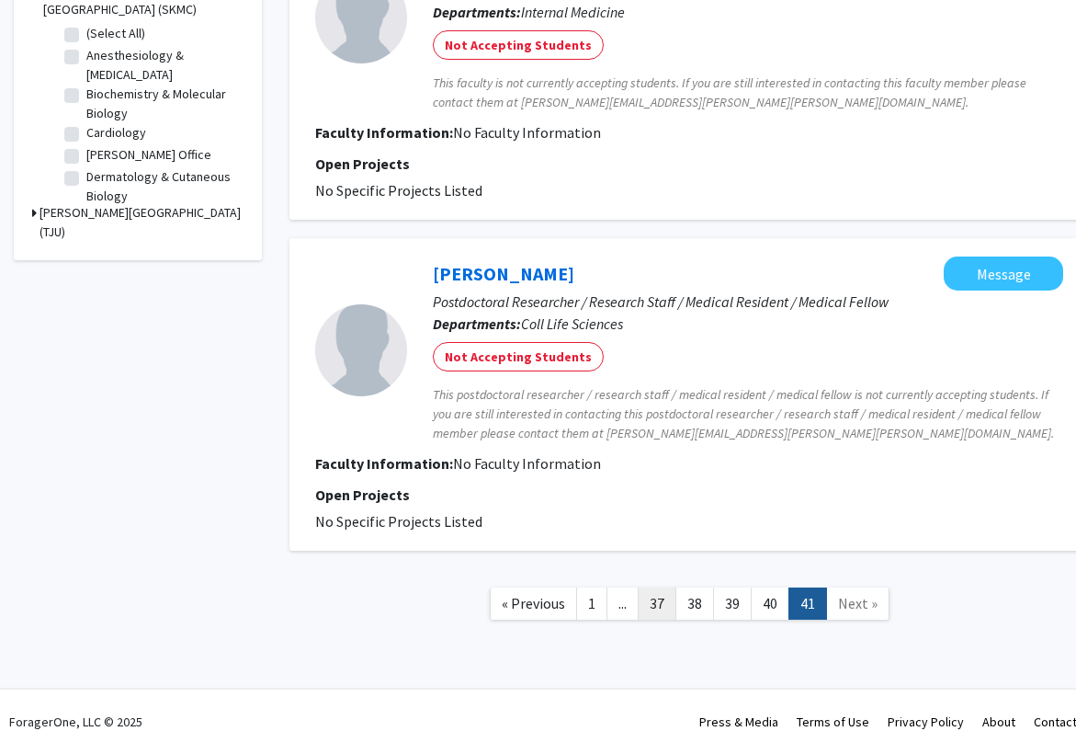
click at [661, 598] on link "37" at bounding box center [657, 603] width 39 height 32
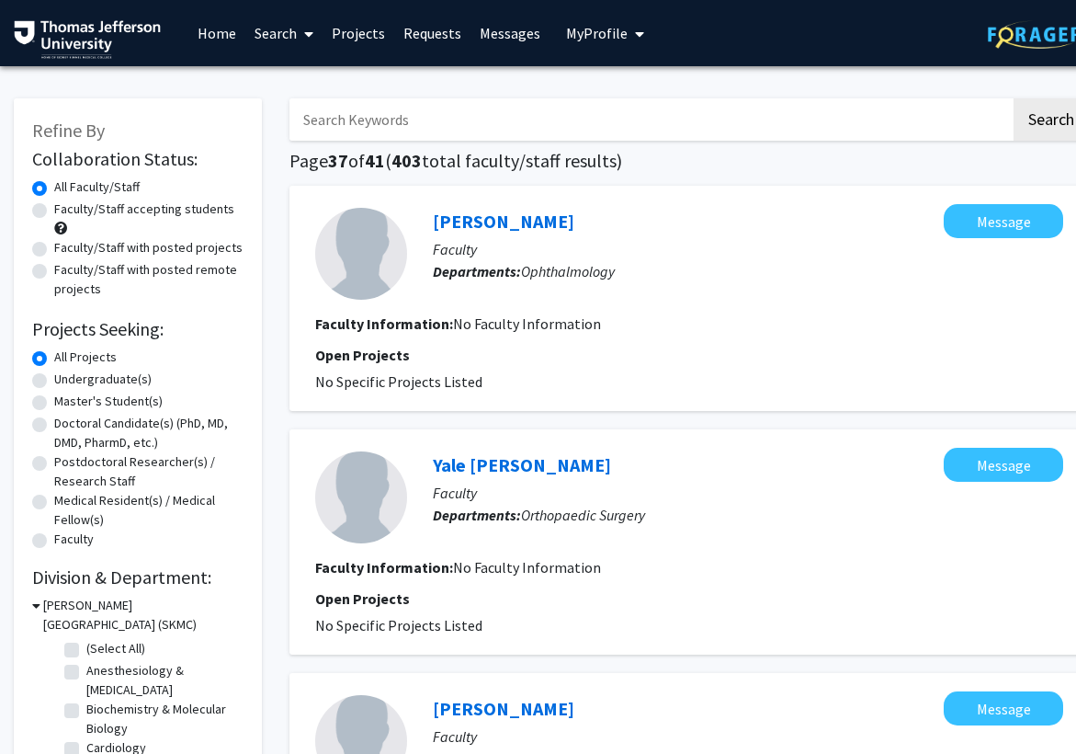
click at [54, 214] on label "Faculty/Staff accepting students" at bounding box center [144, 208] width 180 height 19
click at [54, 211] on input "Faculty/Staff accepting students" at bounding box center [60, 205] width 12 height 12
radio input "true"
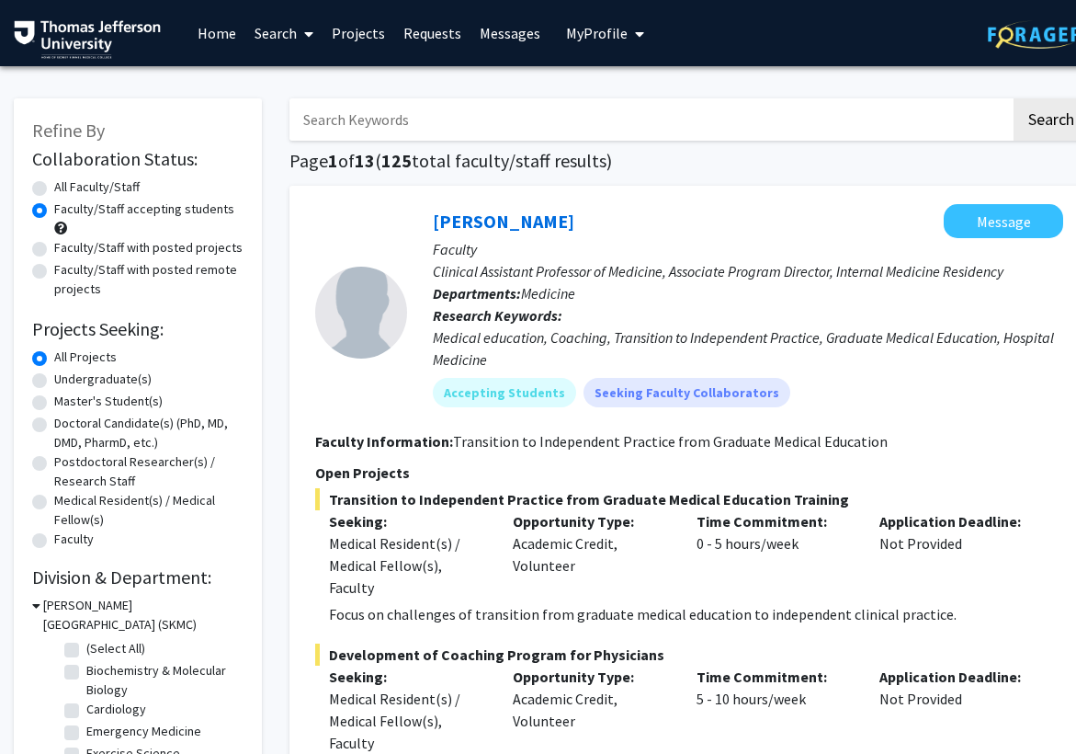
click at [54, 250] on label "Faculty/Staff with posted projects" at bounding box center [148, 247] width 188 height 19
click at [54, 250] on input "Faculty/Staff with posted projects" at bounding box center [60, 244] width 12 height 12
radio input "true"
click at [54, 270] on label "Faculty/Staff with posted remote projects" at bounding box center [148, 279] width 189 height 39
click at [54, 270] on input "Faculty/Staff with posted remote projects" at bounding box center [60, 266] width 12 height 12
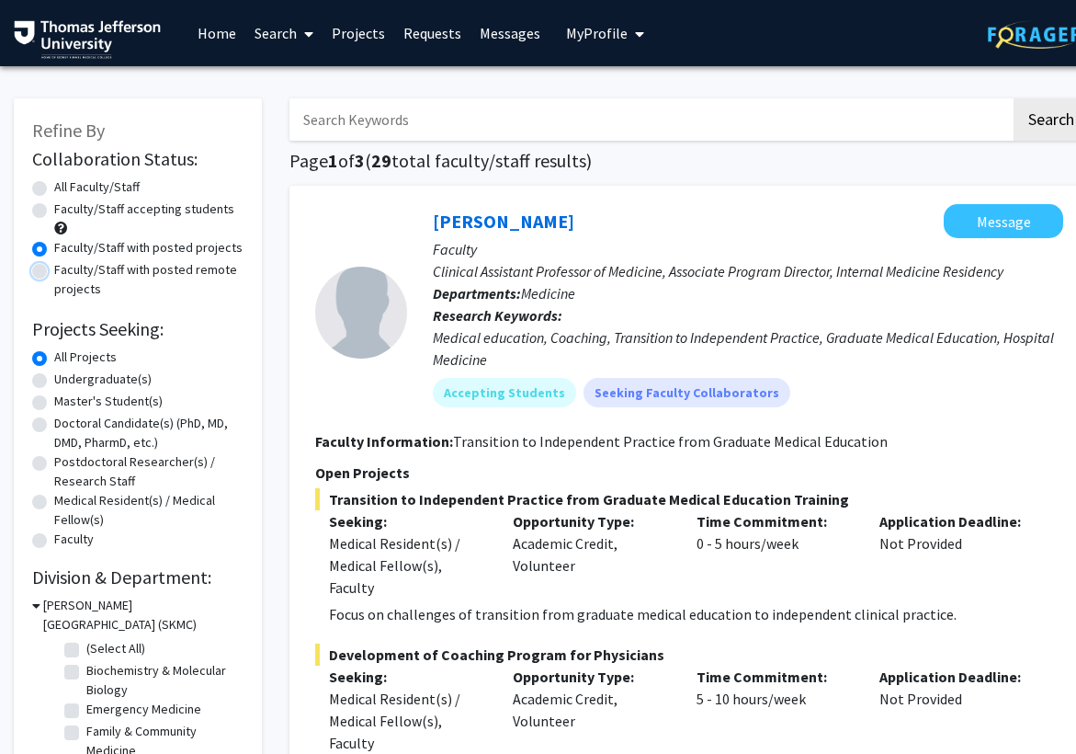
radio input "true"
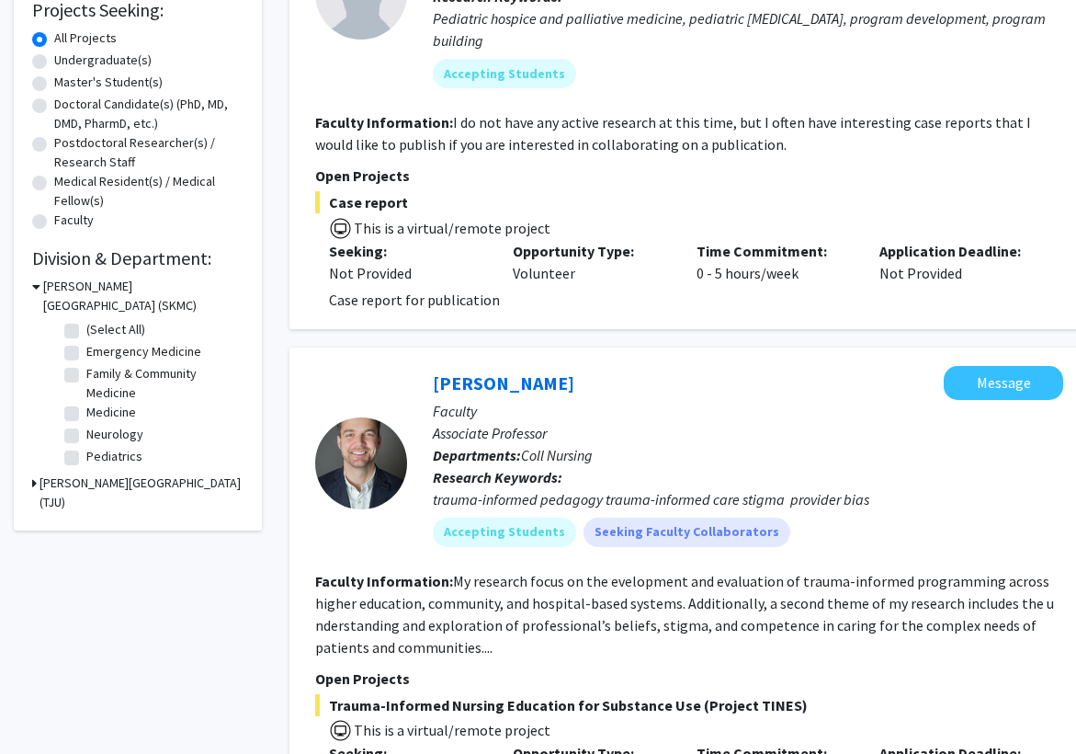
scroll to position [308, 0]
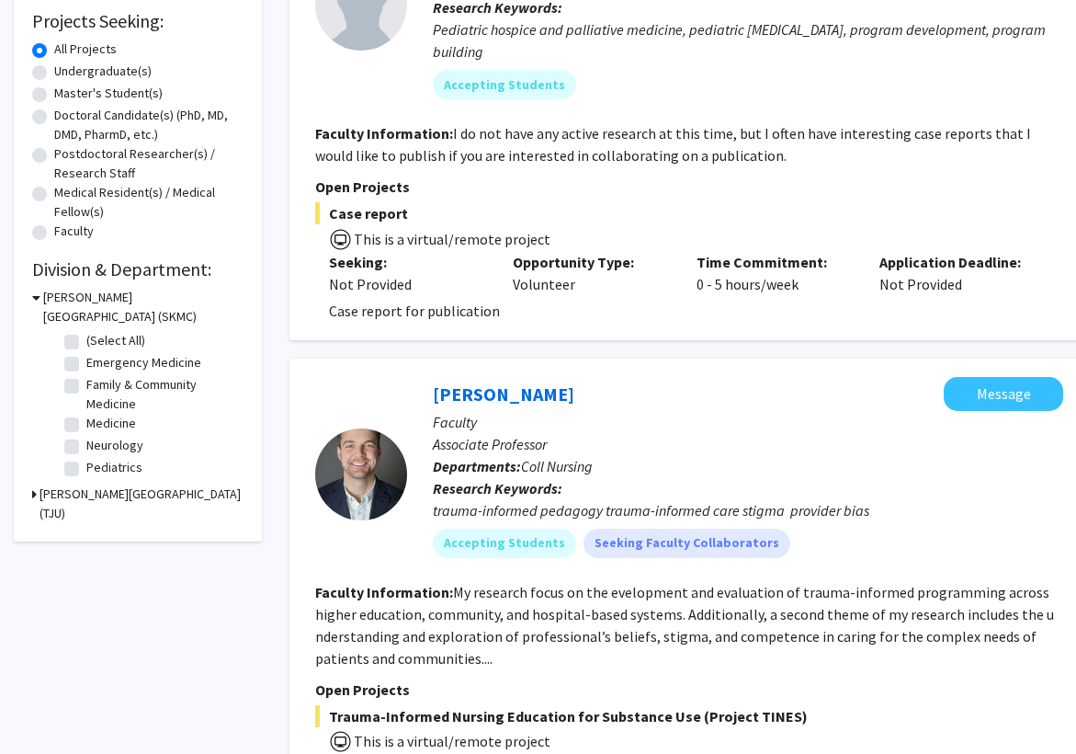
click at [29, 494] on div "Refine By Collaboration Status: Collaboration Status All Faculty/Staff Collabor…" at bounding box center [138, 165] width 248 height 751
click at [36, 494] on icon at bounding box center [34, 493] width 5 height 19
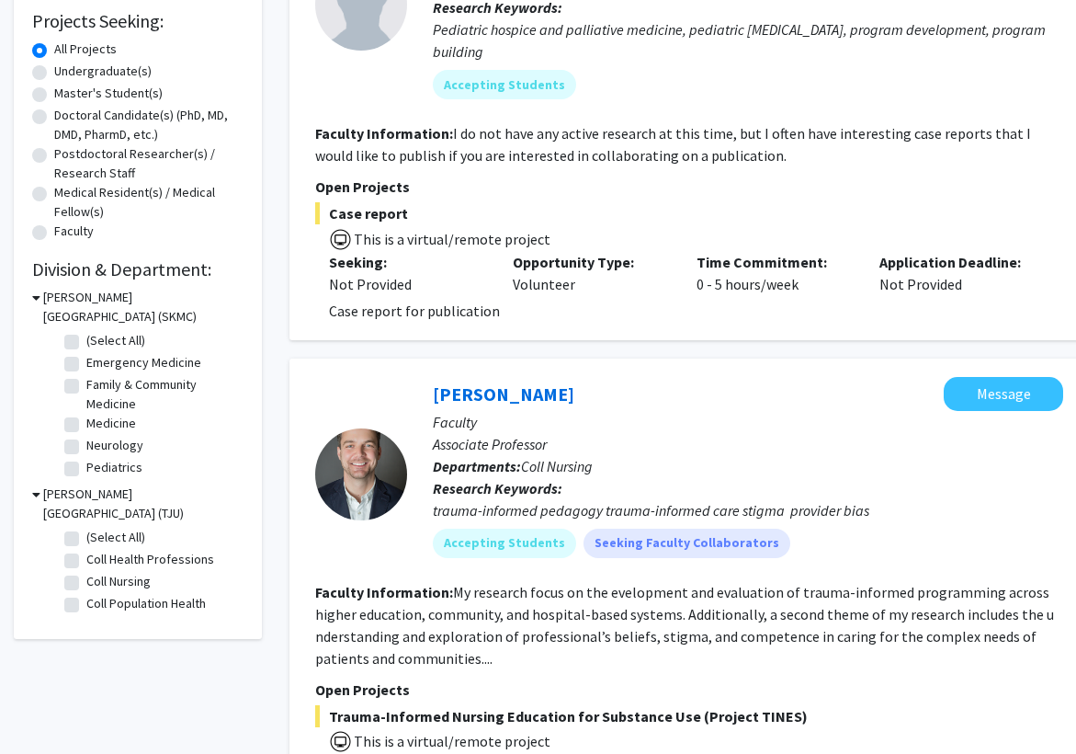
click at [86, 528] on label "(Select All)" at bounding box center [115, 537] width 59 height 19
click at [86, 528] on input "(Select All)" at bounding box center [92, 534] width 12 height 12
checkbox input "true"
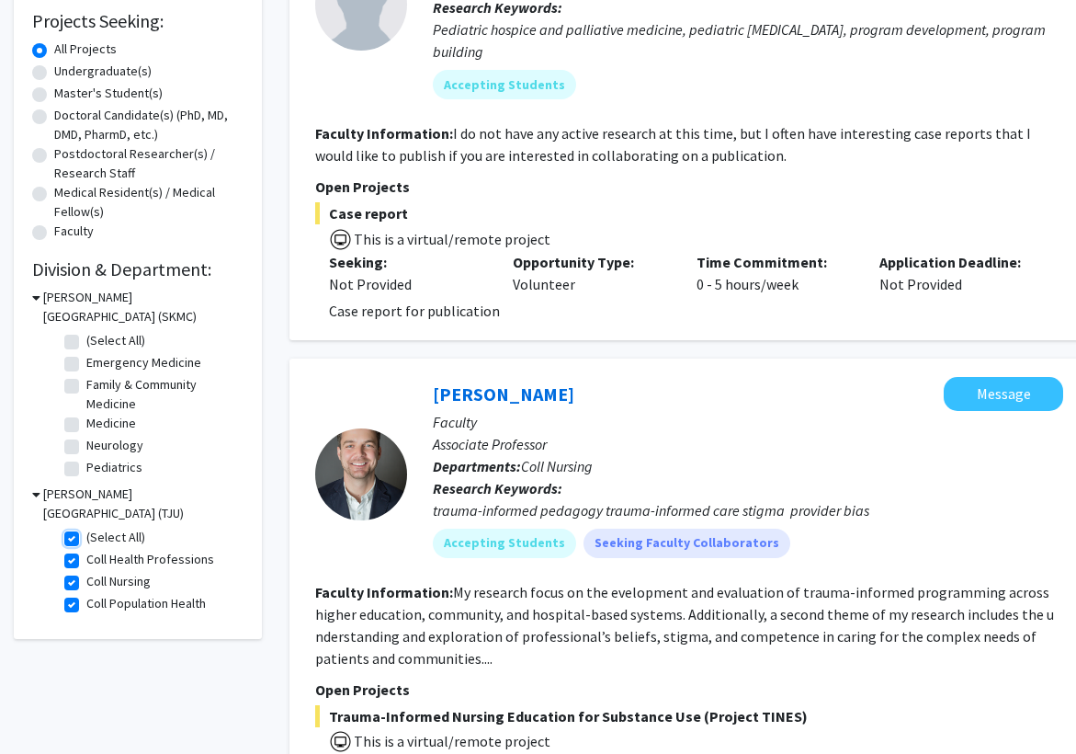
checkbox input "true"
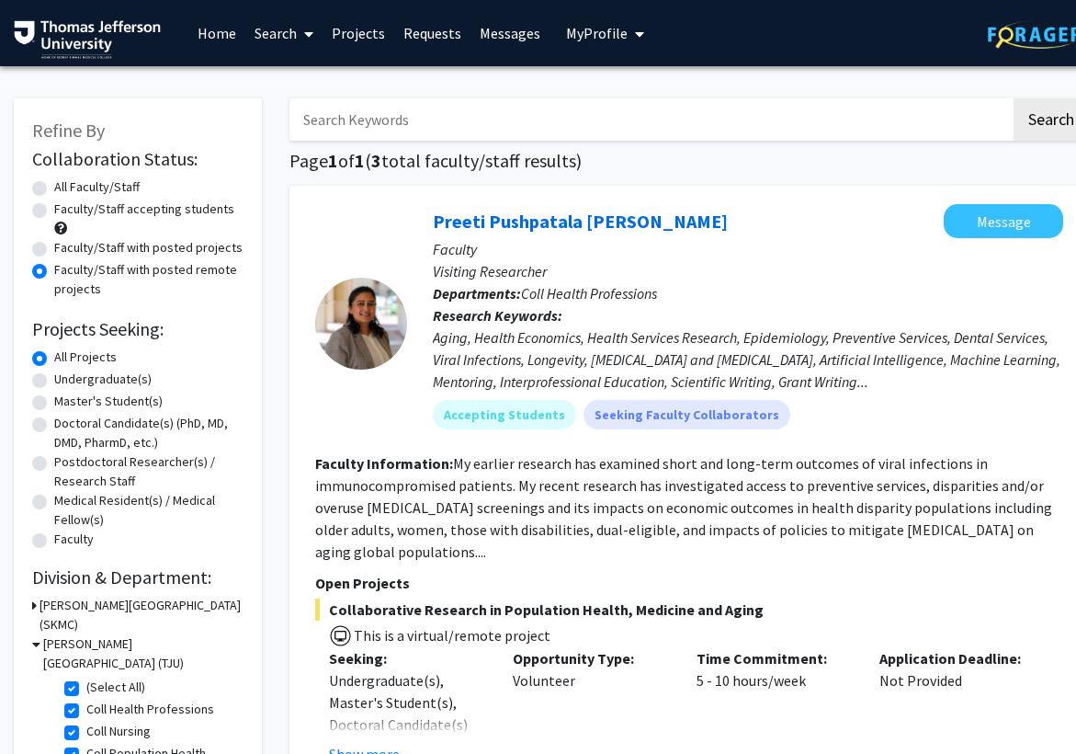
click at [54, 187] on label "All Faculty/Staff" at bounding box center [96, 186] width 85 height 19
click at [54, 187] on input "All Faculty/Staff" at bounding box center [60, 183] width 12 height 12
radio input "true"
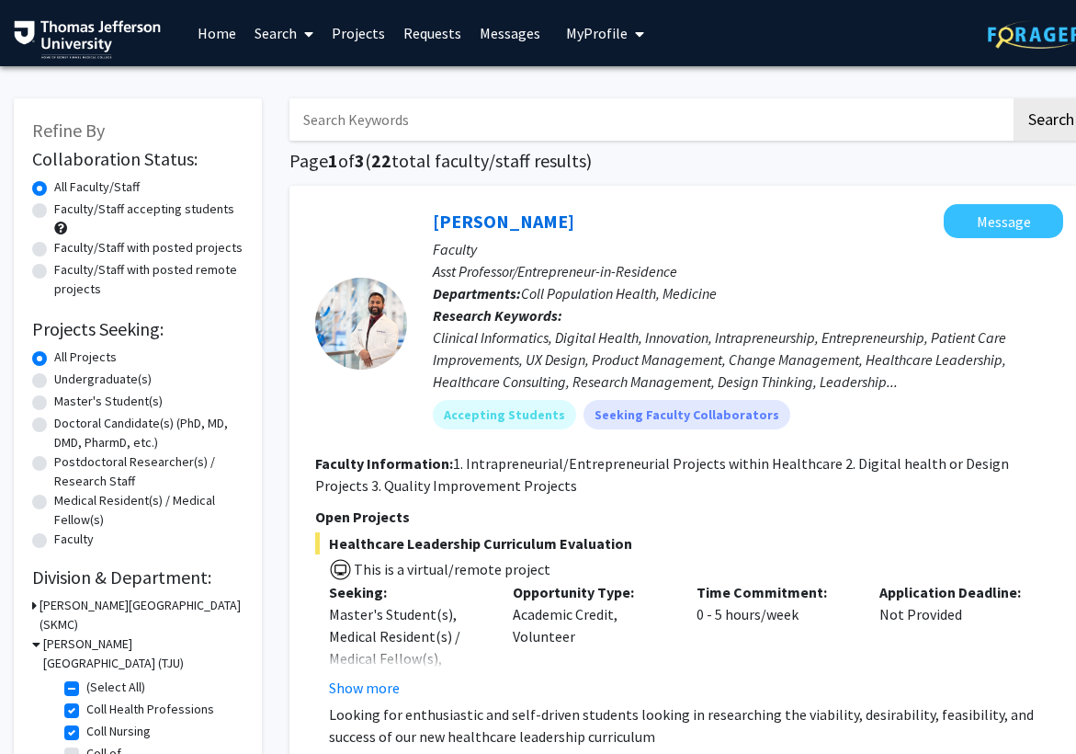
click at [446, 113] on input "Search Keywords" at bounding box center [650, 119] width 721 height 42
type input "[PERSON_NAME]"
click at [1014, 98] on button "Search" at bounding box center [1051, 119] width 75 height 42
checkbox input "false"
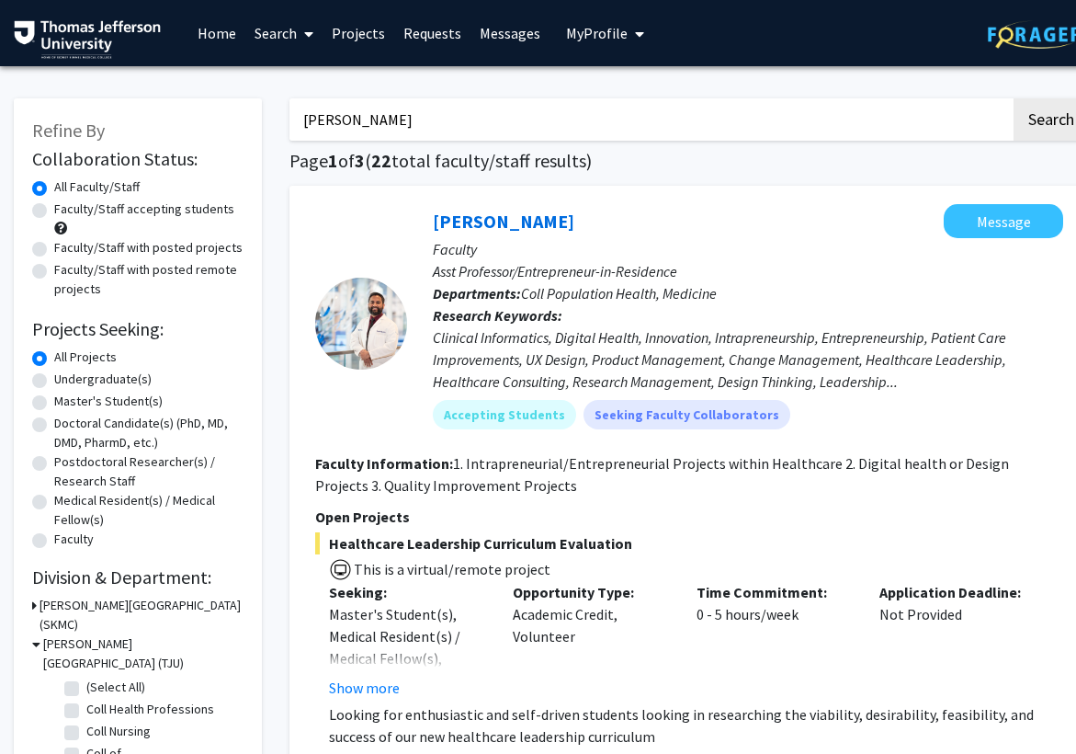
checkbox input "false"
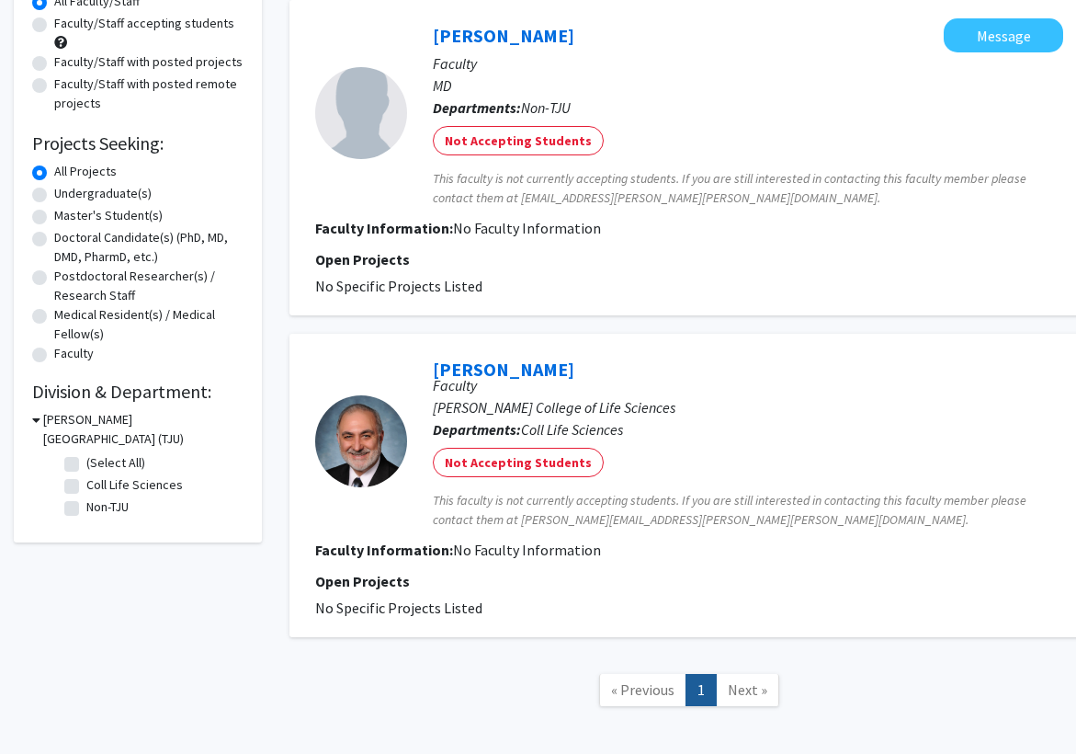
scroll to position [272, 0]
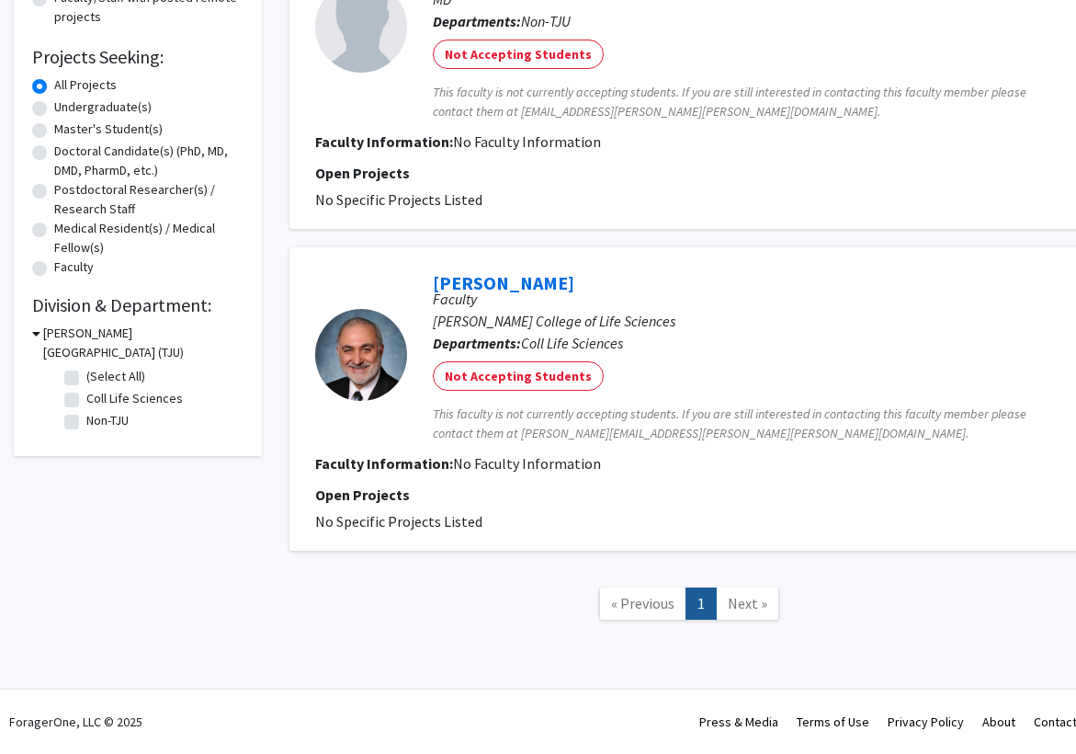
click at [32, 331] on icon at bounding box center [36, 333] width 8 height 19
click at [32, 331] on icon at bounding box center [34, 333] width 5 height 19
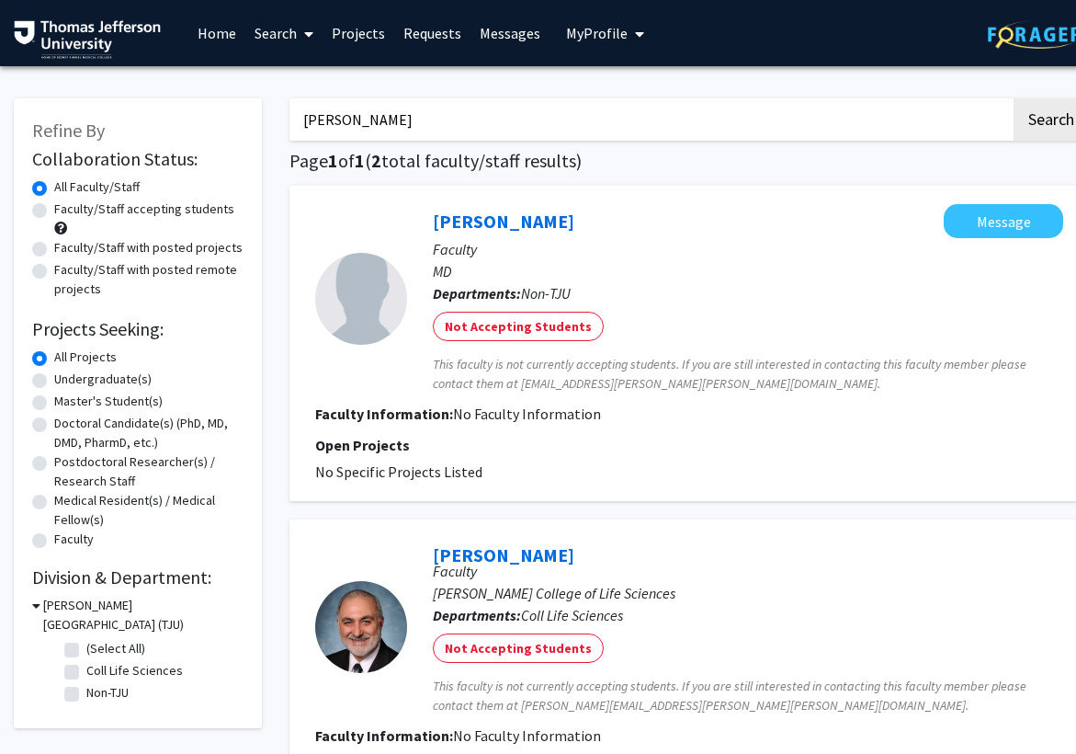
click at [445, 128] on input "[PERSON_NAME]" at bounding box center [650, 119] width 721 height 42
type input "g"
click at [1014, 98] on button "Search" at bounding box center [1051, 119] width 75 height 42
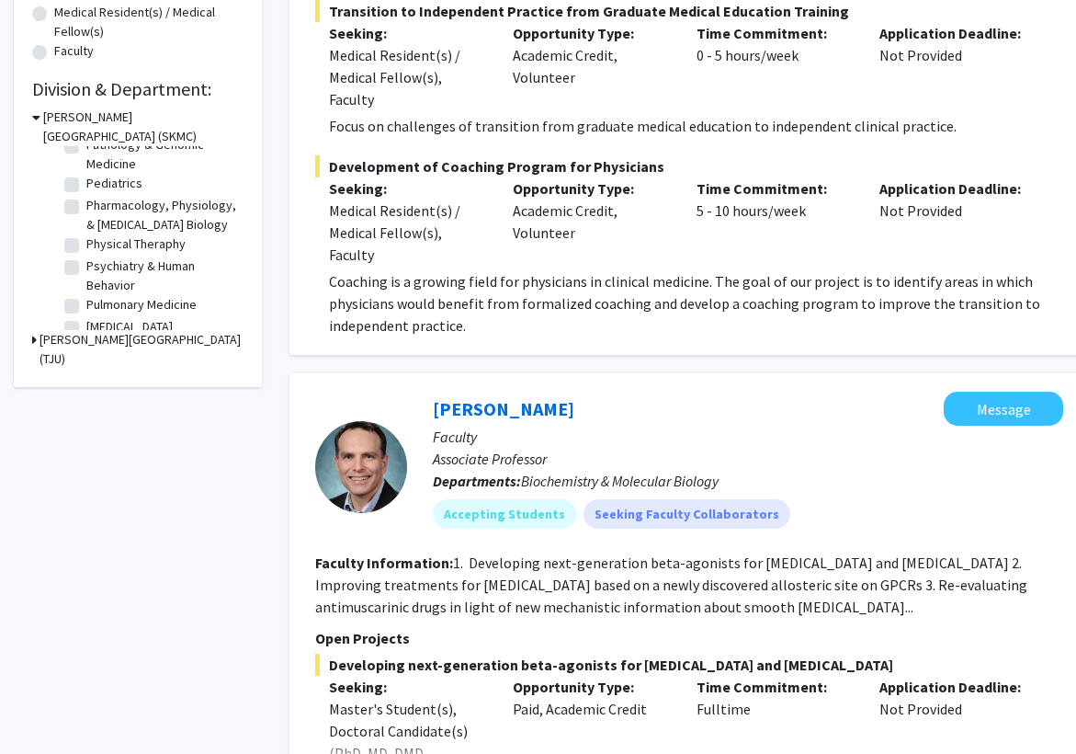
scroll to position [840, 0]
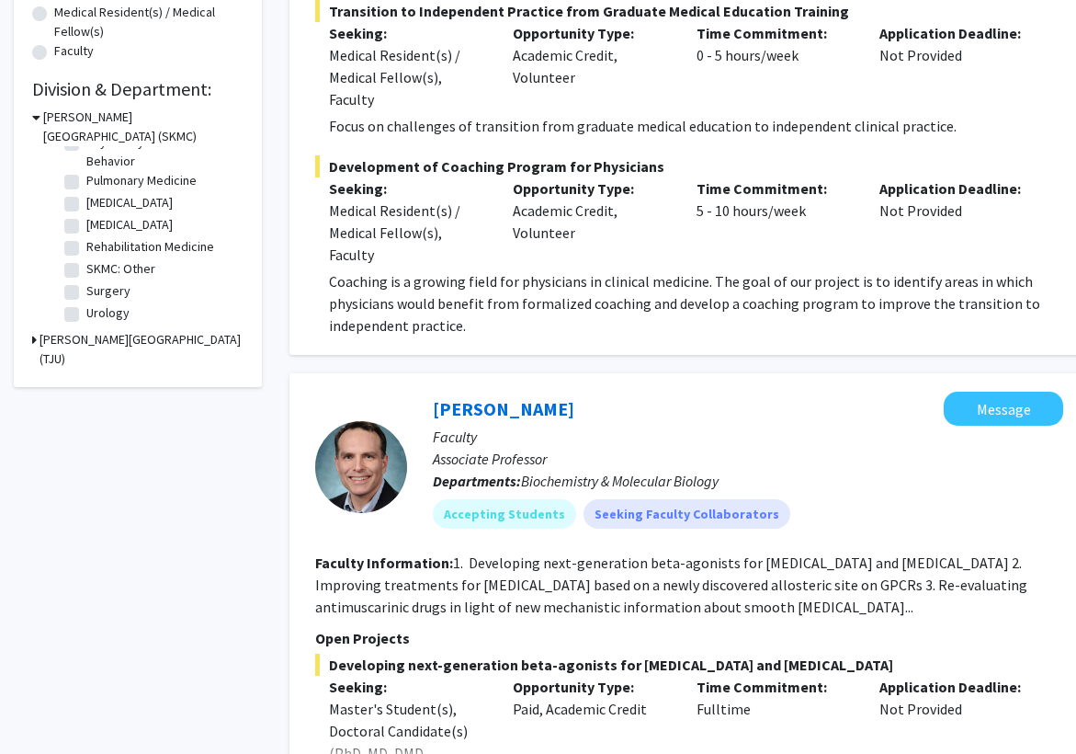
click at [35, 341] on icon at bounding box center [34, 339] width 5 height 19
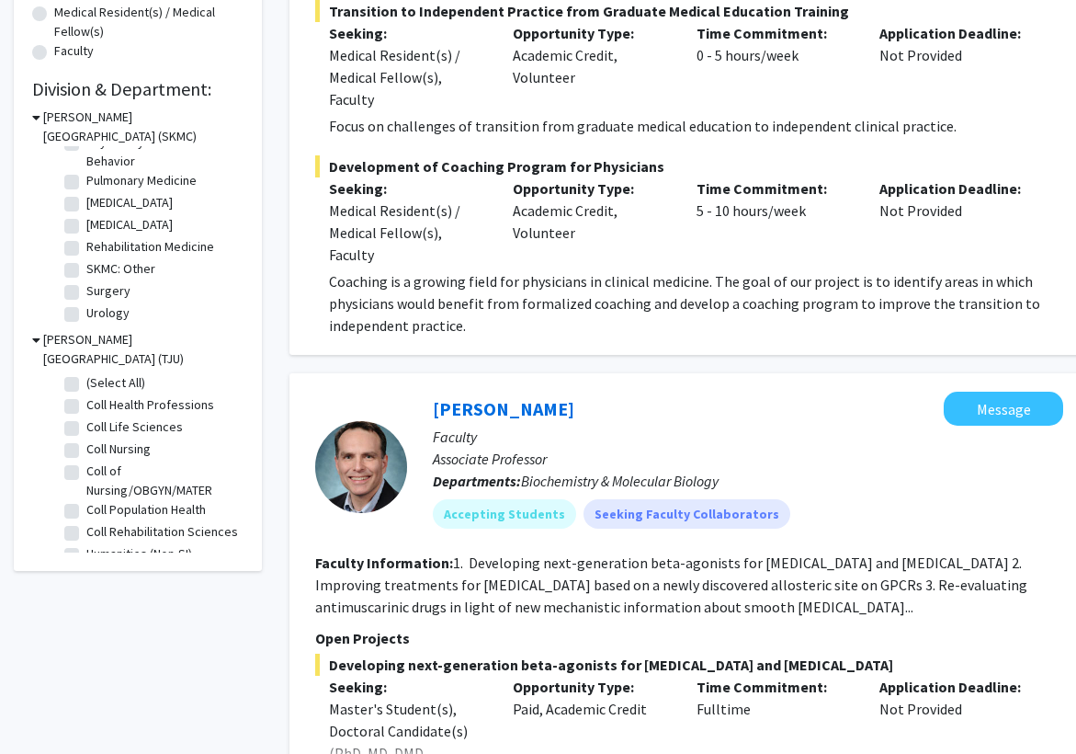
click at [165, 417] on label "Coll Life Sciences" at bounding box center [134, 426] width 97 height 19
click at [98, 417] on input "Coll Life Sciences" at bounding box center [92, 423] width 12 height 12
checkbox input "true"
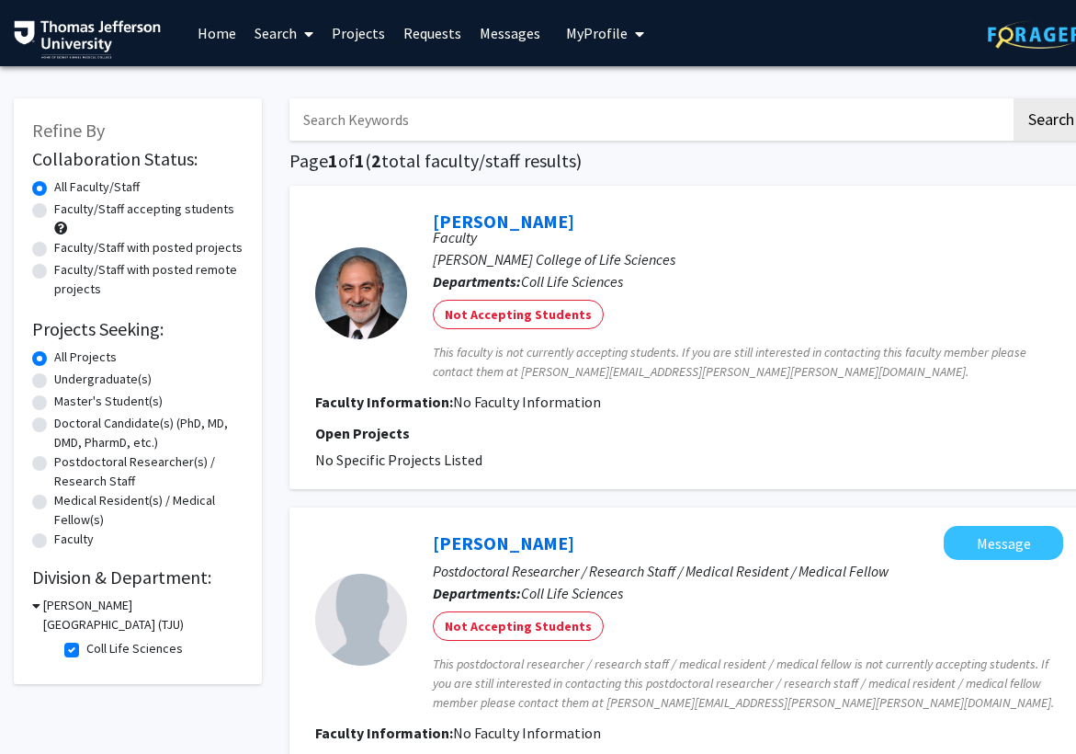
click at [352, 36] on link "Projects" at bounding box center [359, 33] width 72 height 64
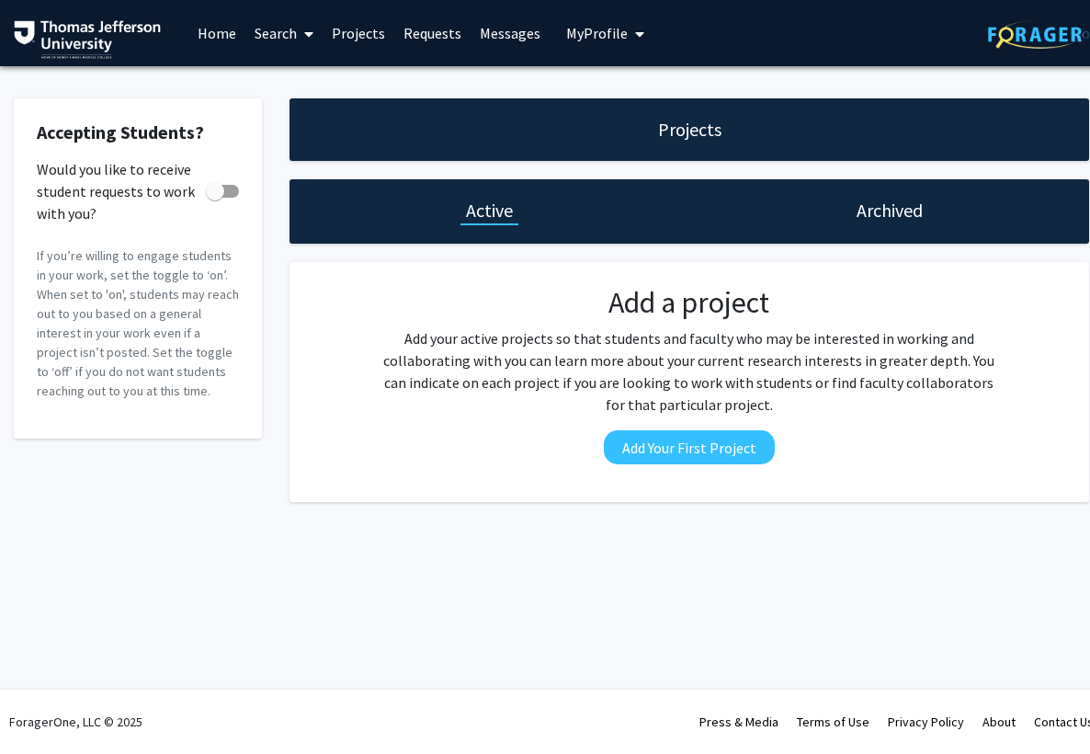
click at [430, 36] on link "Requests" at bounding box center [432, 33] width 76 height 64
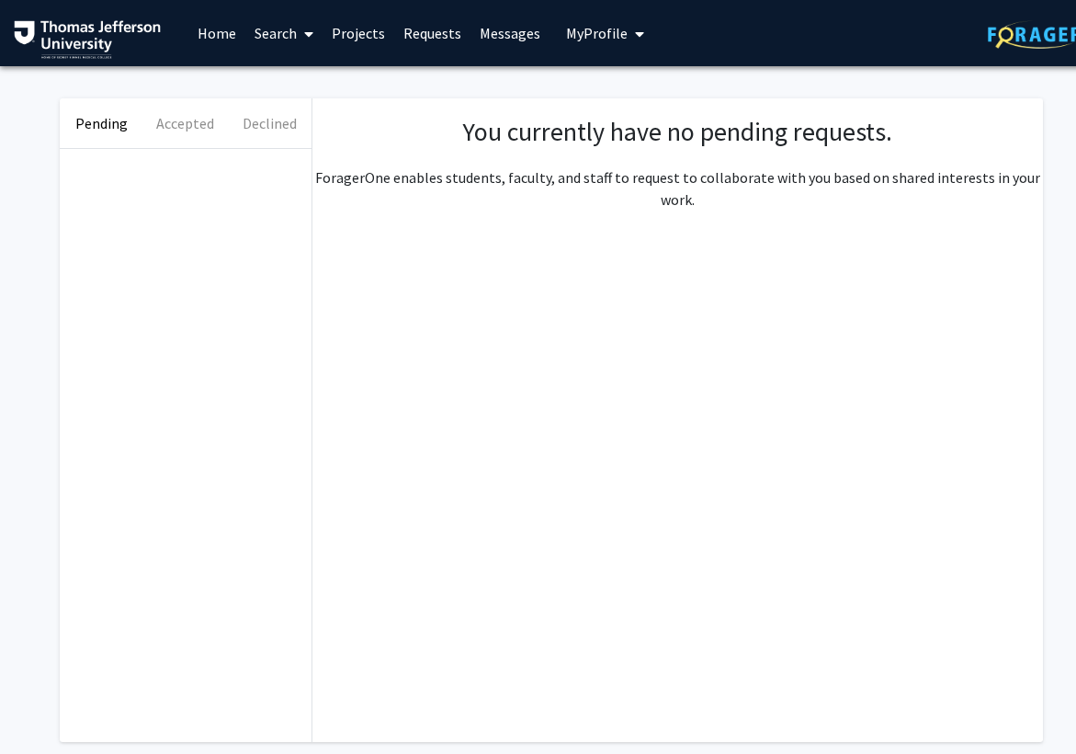
click at [499, 40] on link "Messages" at bounding box center [510, 33] width 79 height 64
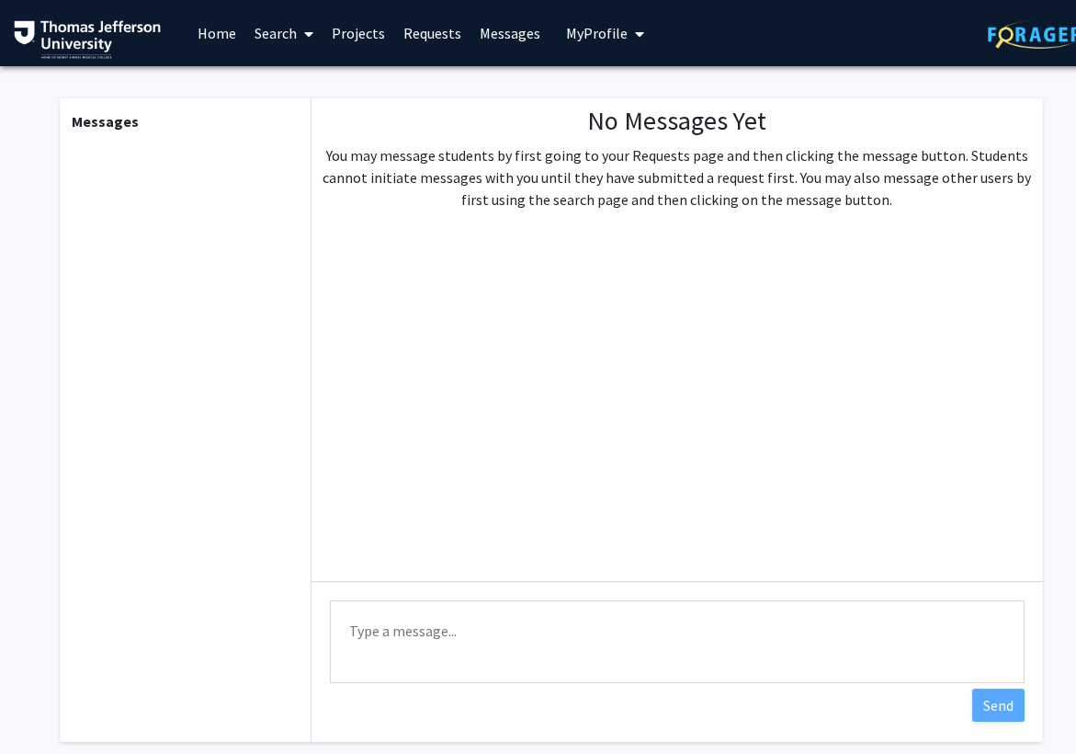
click at [210, 31] on link "Home" at bounding box center [216, 33] width 57 height 64
